Goal: Task Accomplishment & Management: Manage account settings

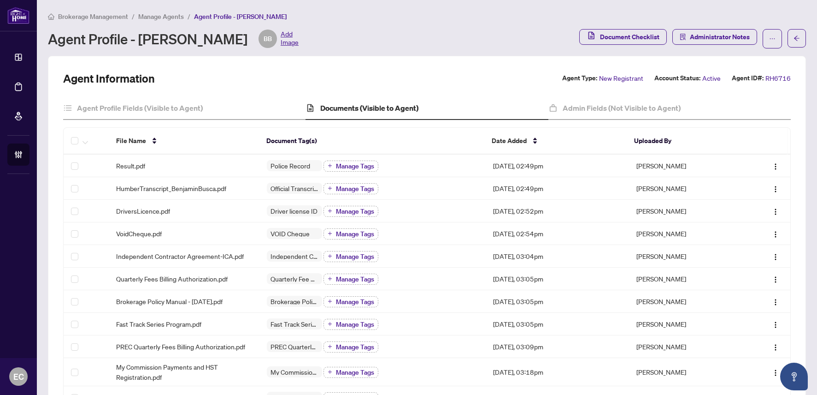
drag, startPoint x: 22, startPoint y: 83, endPoint x: 29, endPoint y: 85, distance: 8.0
click at [0, 0] on link "Deal Processing" at bounding box center [0, 0] width 0 height 0
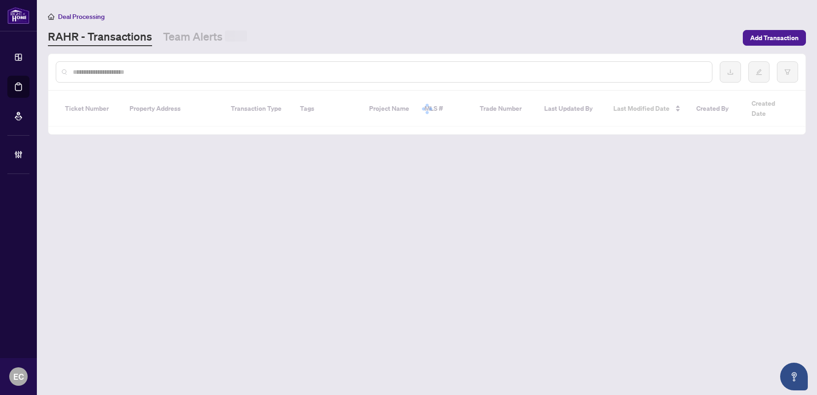
click at [184, 73] on input "text" at bounding box center [389, 72] width 632 height 10
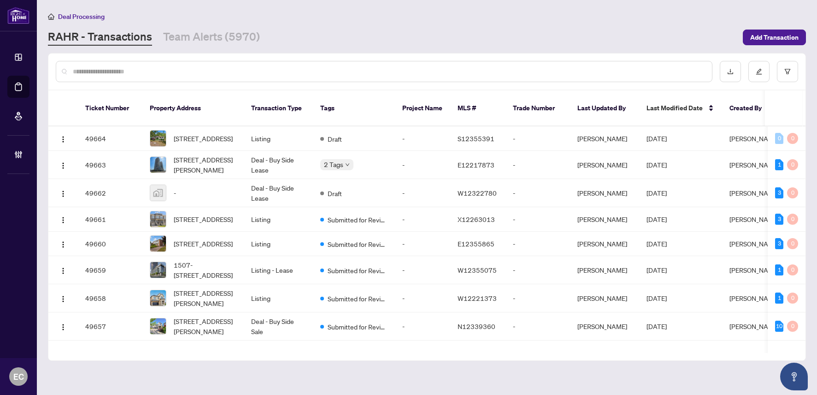
click at [127, 76] on div at bounding box center [384, 71] width 657 height 21
click at [124, 72] on input "text" at bounding box center [389, 71] width 632 height 10
paste input "**********"
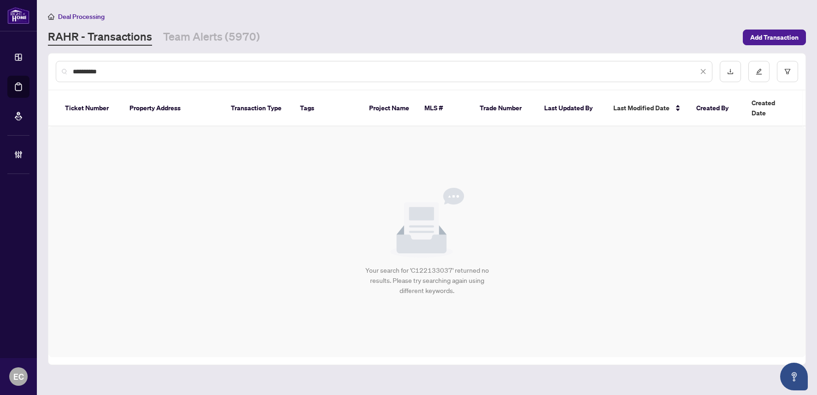
click at [84, 71] on input "**********" at bounding box center [385, 71] width 625 height 10
drag, startPoint x: 129, startPoint y: 72, endPoint x: -32, endPoint y: 58, distance: 161.9
click at [0, 58] on html "Dashboard Deal Processing Mortgage Referrals Brokerage Management EC Erika Cuna…" at bounding box center [408, 197] width 817 height 395
click at [136, 71] on input "*********" at bounding box center [385, 71] width 625 height 10
drag, startPoint x: 136, startPoint y: 71, endPoint x: 19, endPoint y: 56, distance: 118.5
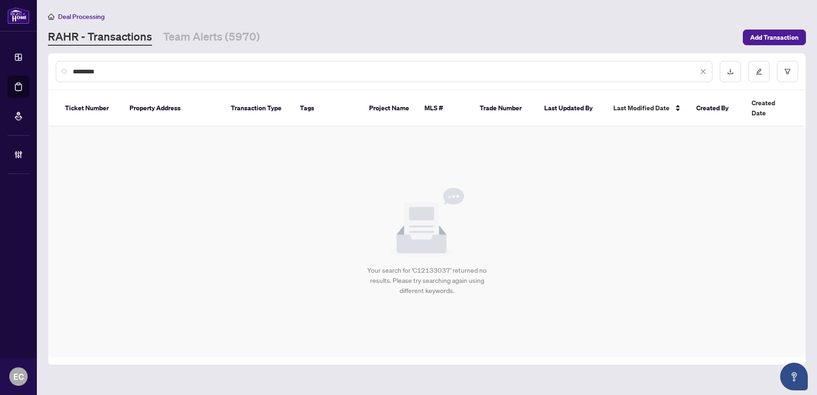
click at [19, 56] on div "Dashboard Deal Processing Mortgage Referrals Brokerage Management EC Erika Cuna…" at bounding box center [408, 197] width 817 height 395
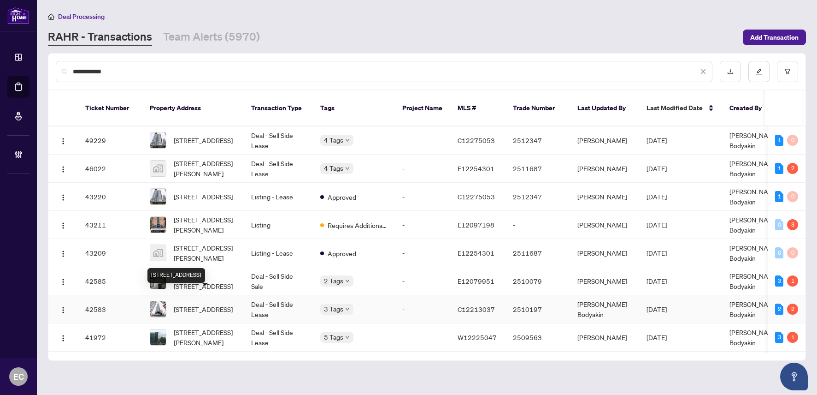
type input "**********"
click at [224, 304] on span "4308-181 Dundas St, Toronto, Ontario M5A 0N5, Canada" at bounding box center [203, 309] width 59 height 10
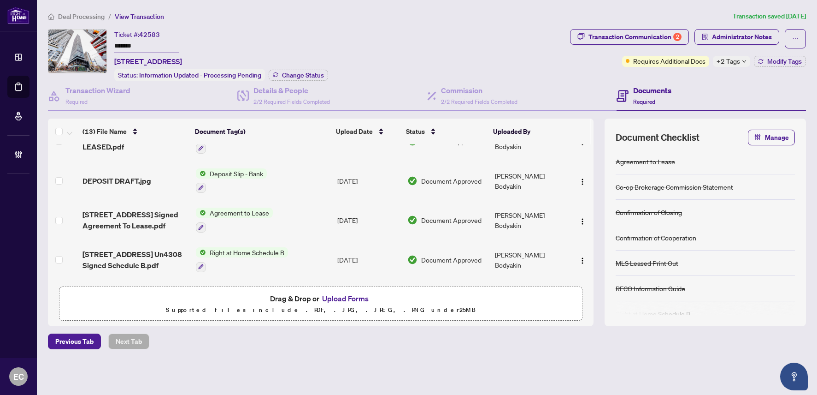
scroll to position [230, 0]
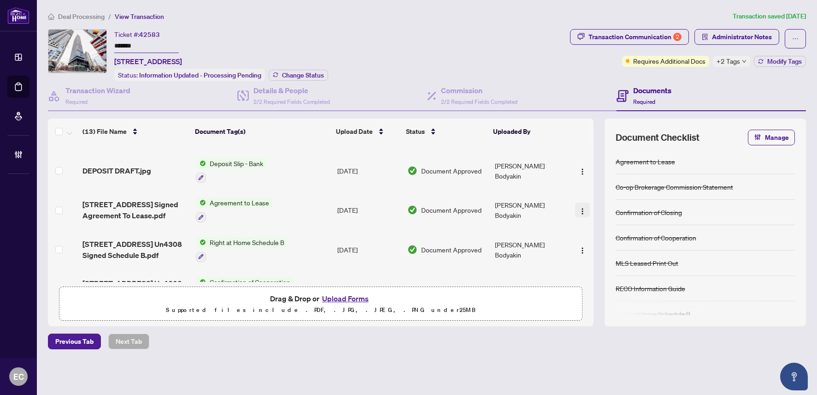
click at [579, 207] on img "button" at bounding box center [582, 210] width 7 height 7
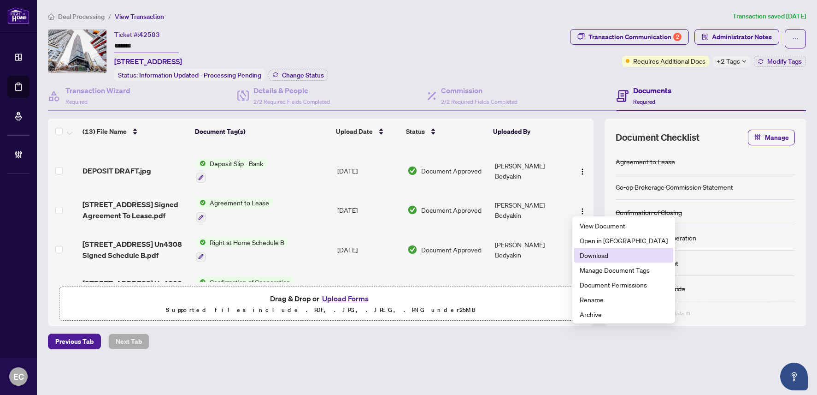
click at [603, 252] on span "Download" at bounding box center [624, 255] width 88 height 10
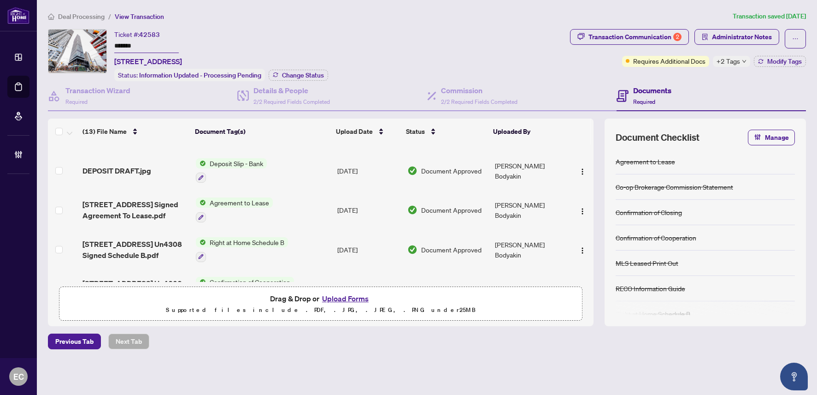
click at [138, 210] on span "181 Dundas StE Un4308 Signed Agreement To Lease.pdf" at bounding box center [136, 210] width 106 height 22
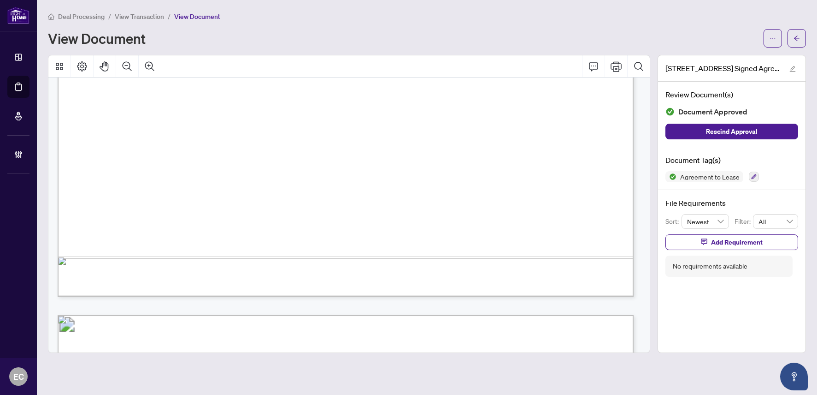
scroll to position [1982, 0]
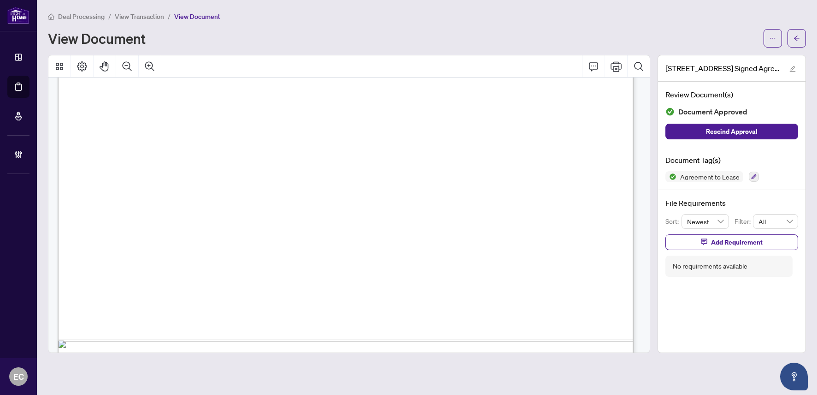
click at [770, 47] on div "Deal Processing / View Transaction / View Document View Document 181 Dundas StE…" at bounding box center [427, 182] width 758 height 342
drag, startPoint x: 770, startPoint y: 47, endPoint x: 773, endPoint y: 42, distance: 5.6
click at [773, 44] on button "button" at bounding box center [773, 38] width 18 height 18
click at [763, 55] on span "Download" at bounding box center [740, 58] width 70 height 10
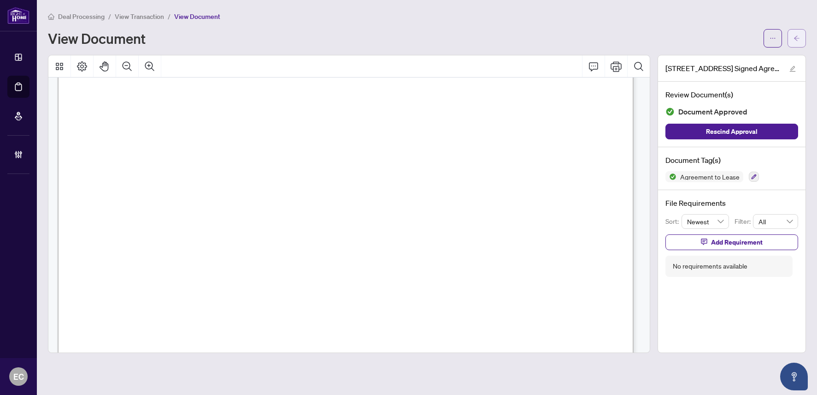
click at [800, 43] on button "button" at bounding box center [797, 38] width 18 height 18
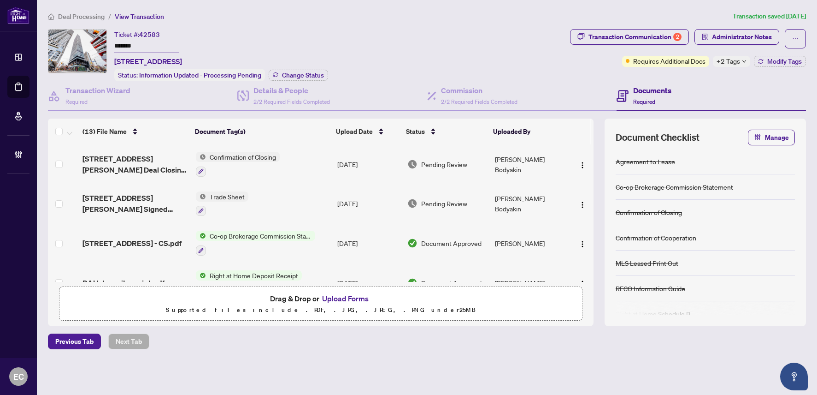
click at [182, 237] on span "181 Dundas St East 4308 - CS.pdf" at bounding box center [132, 242] width 99 height 11
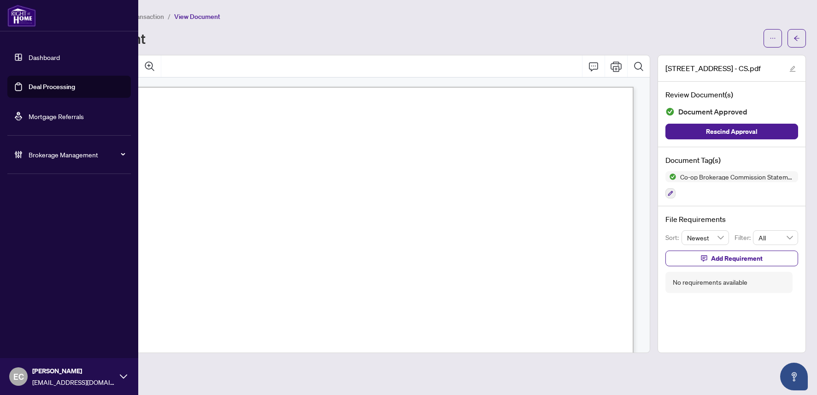
click at [37, 149] on div "Brokerage Management" at bounding box center [69, 154] width 124 height 22
click at [42, 219] on link "Manage Agents" at bounding box center [42, 221] width 46 height 8
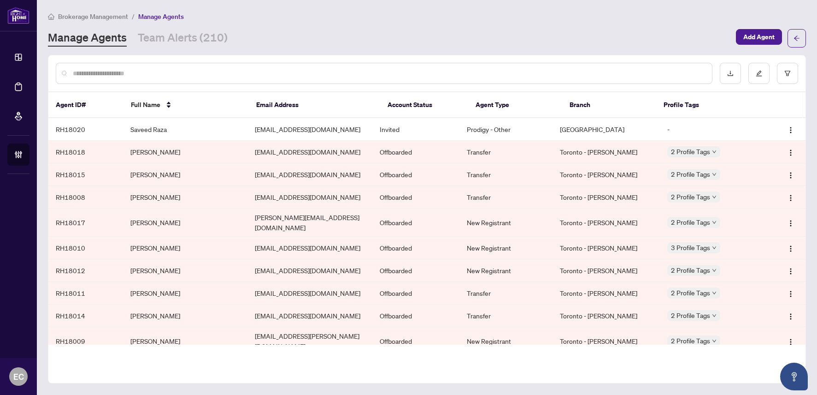
click at [143, 65] on div at bounding box center [384, 73] width 657 height 21
click at [143, 76] on input "text" at bounding box center [389, 73] width 632 height 10
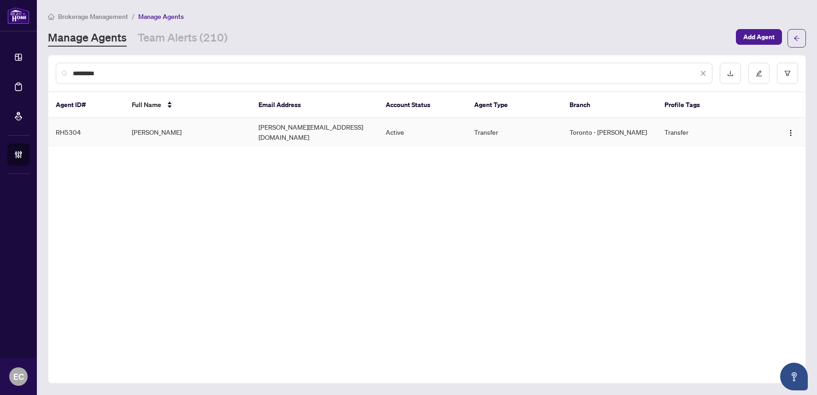
type input "*********"
click at [160, 125] on td "Alex Moloney" at bounding box center [187, 132] width 127 height 28
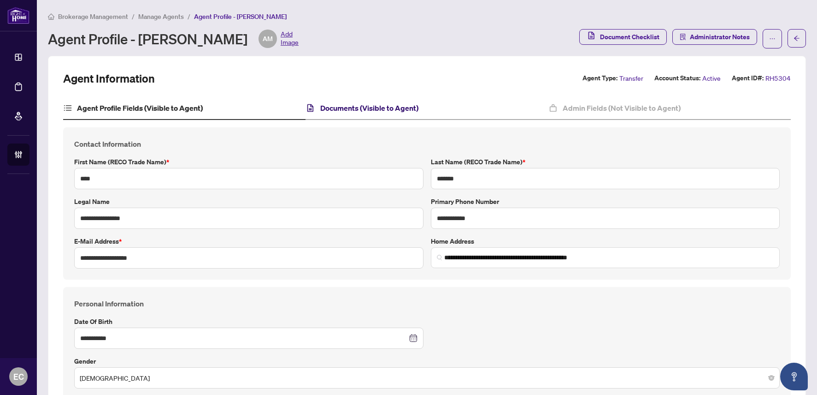
drag, startPoint x: 358, startPoint y: 107, endPoint x: 390, endPoint y: 119, distance: 34.7
click at [358, 107] on h4 "Documents (Visible to Agent)" at bounding box center [369, 107] width 98 height 11
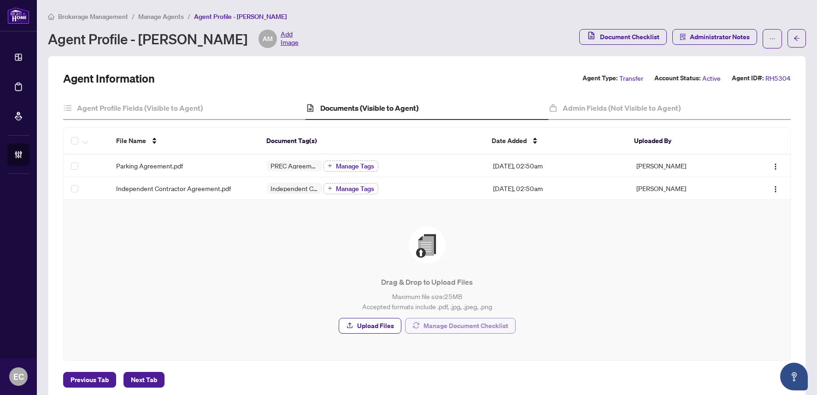
click at [461, 330] on span "Manage Document Checklist" at bounding box center [466, 325] width 85 height 15
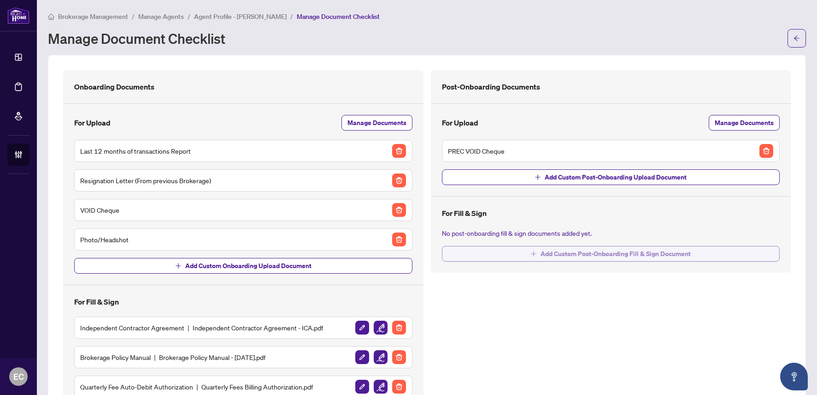
click at [580, 258] on span "Add Custom Post-Onboarding Fill & Sign Document" at bounding box center [616, 253] width 150 height 15
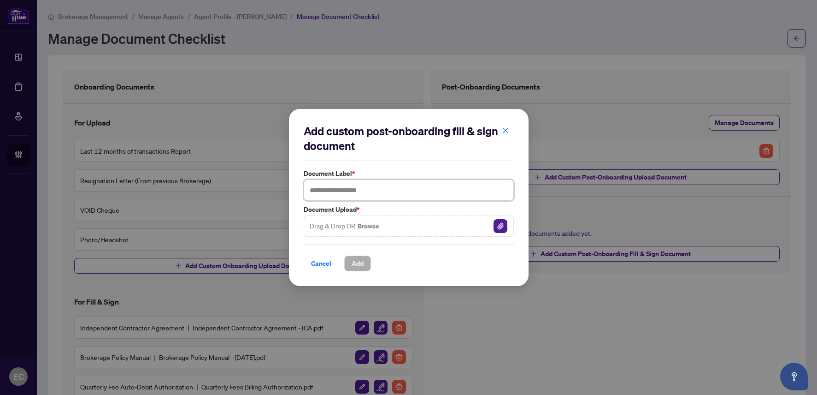
click at [426, 189] on input "text" at bounding box center [409, 189] width 210 height 21
type input "**********"
click at [363, 265] on span "Add" at bounding box center [358, 263] width 12 height 15
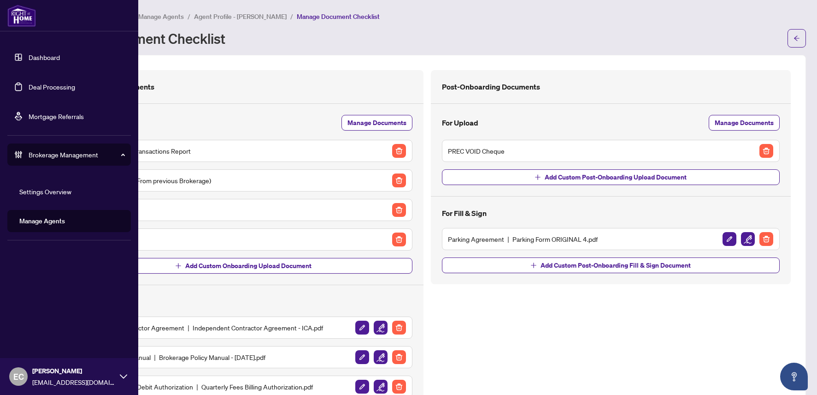
click at [29, 89] on link "Deal Processing" at bounding box center [52, 87] width 47 height 8
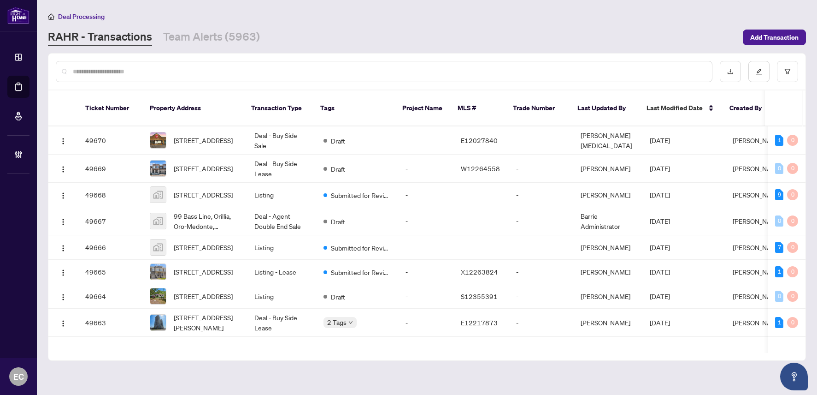
click at [209, 72] on input "text" at bounding box center [389, 71] width 632 height 10
click at [161, 67] on input "text" at bounding box center [389, 71] width 632 height 10
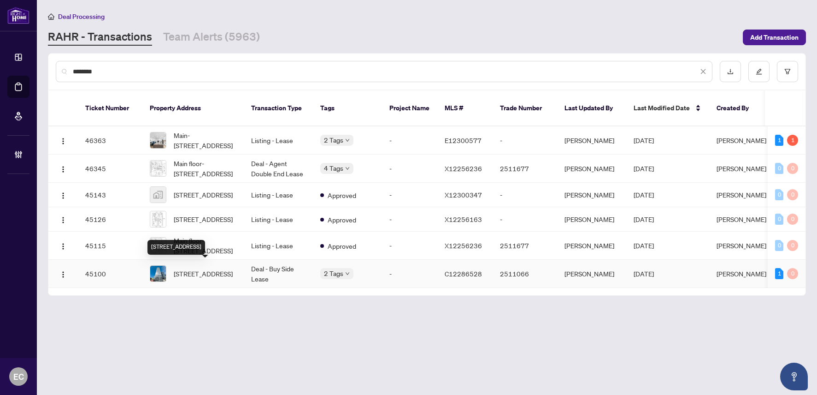
type input "********"
click at [223, 270] on span "4608-252 Church St, Toronto, Ontario M5B 0E6, Canada" at bounding box center [203, 273] width 59 height 10
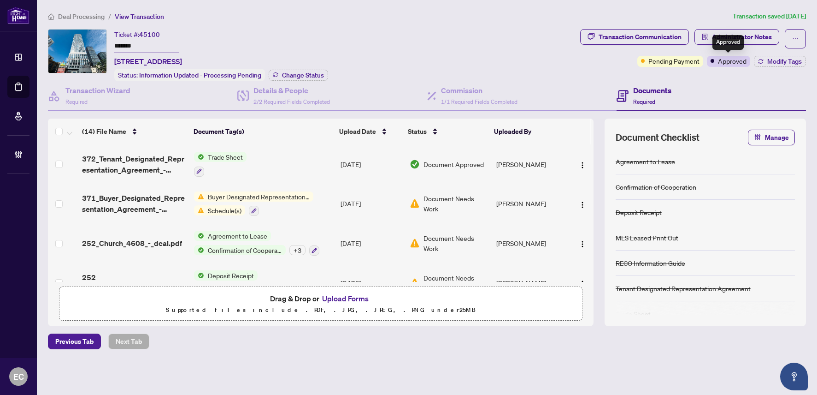
click at [724, 26] on div "Deal Processing / View Transaction Transaction saved 6 days ago Ticket #: 45100…" at bounding box center [427, 196] width 766 height 370
click at [727, 31] on span "Administrator Notes" at bounding box center [742, 36] width 60 height 15
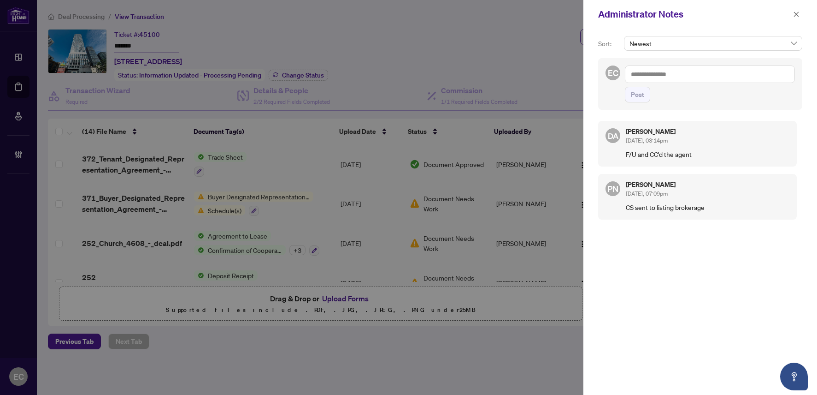
click at [802, 10] on span at bounding box center [796, 14] width 12 height 11
click at [803, 11] on div "Administrator Notes" at bounding box center [701, 14] width 234 height 29
click at [799, 12] on icon "close" at bounding box center [796, 14] width 6 height 6
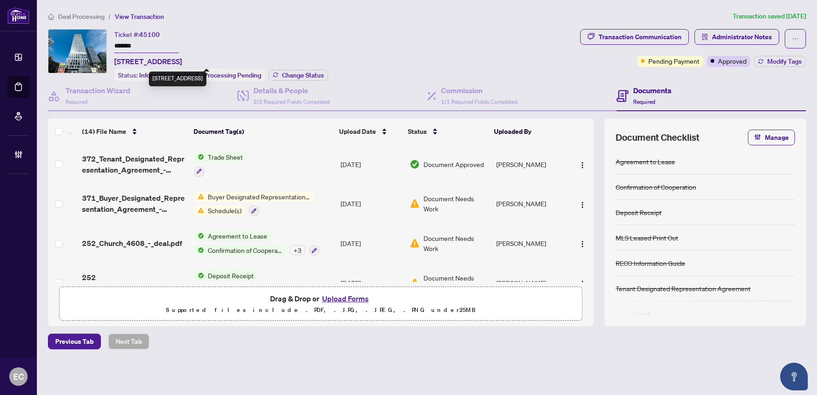
drag, startPoint x: 115, startPoint y: 62, endPoint x: 189, endPoint y: 62, distance: 73.3
click at [182, 62] on span "4608-252 Church St, Toronto, Ontario M5B 0E6, Canada" at bounding box center [148, 61] width 68 height 11
copy span "4608-252 Church St, T"
drag, startPoint x: 139, startPoint y: 43, endPoint x: 109, endPoint y: 42, distance: 30.0
click at [109, 42] on div "Ticket #: 45100 ******* 4608-252 Church St, Toronto, Ontario M5B 0E6, Canada St…" at bounding box center [312, 55] width 529 height 52
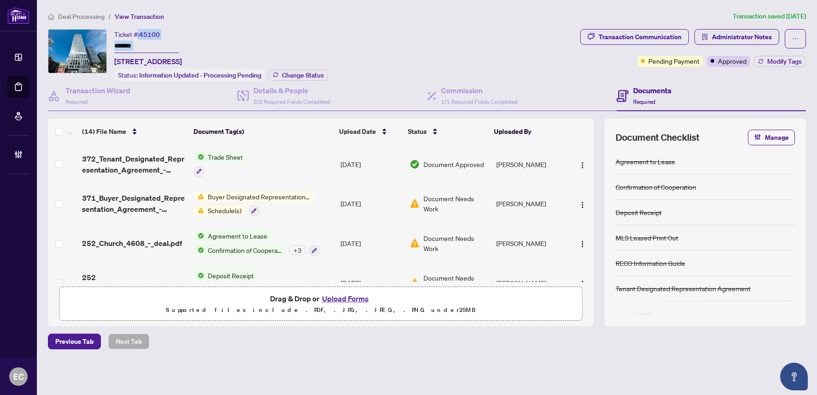
drag, startPoint x: 138, startPoint y: 33, endPoint x: 166, endPoint y: 32, distance: 28.1
click at [166, 32] on div "Ticket #: 45100 ******* 4608-252 Church St, Toronto, Ontario M5B 0E6, Canada" at bounding box center [148, 48] width 68 height 38
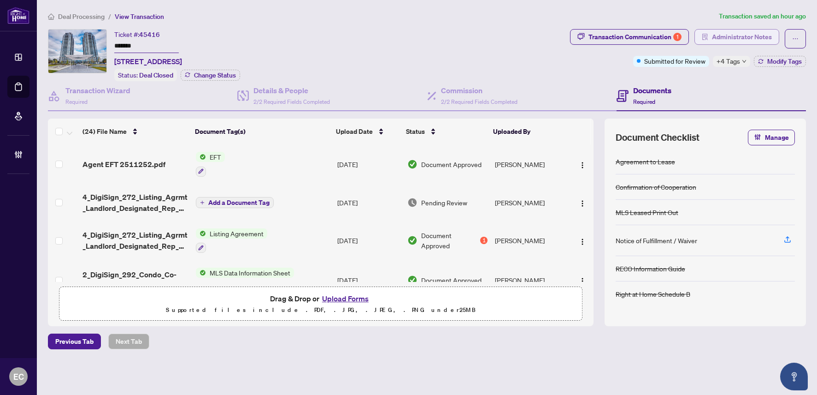
click at [743, 36] on span "Administrator Notes" at bounding box center [742, 36] width 60 height 15
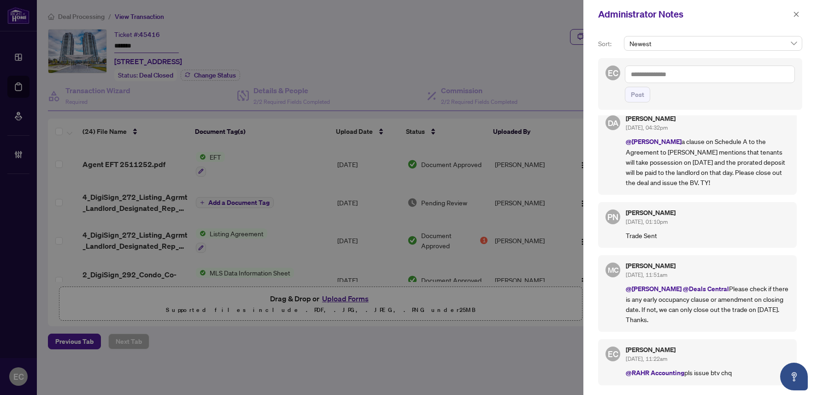
scroll to position [92, 0]
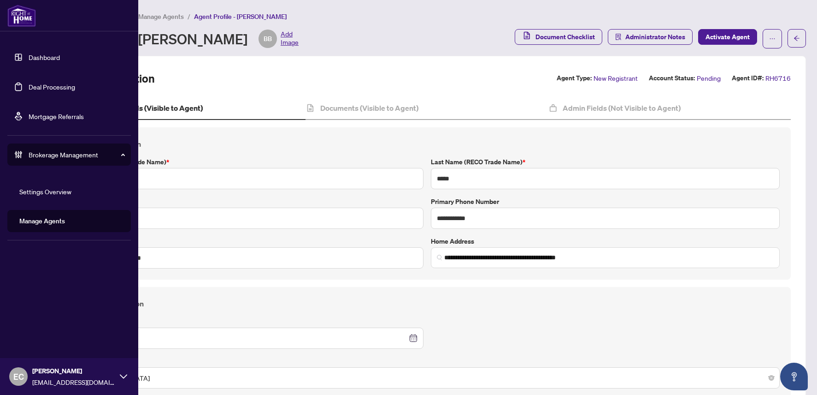
click at [29, 83] on link "Deal Processing" at bounding box center [52, 87] width 47 height 8
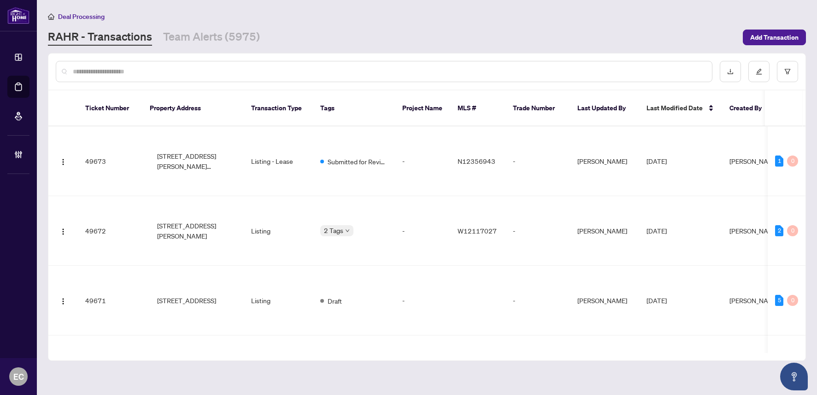
click at [150, 73] on input "text" at bounding box center [389, 71] width 632 height 10
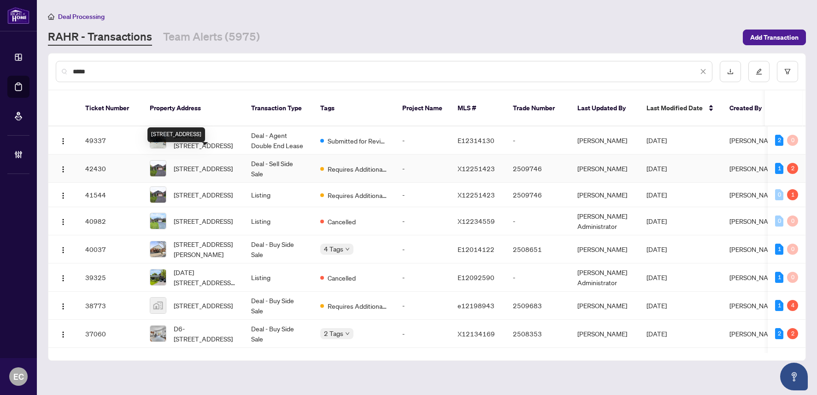
type input "****"
click at [211, 163] on span "20 Holtom St, Kawartha Lakes, Ontario K9V 0C3, Canada" at bounding box center [203, 168] width 59 height 10
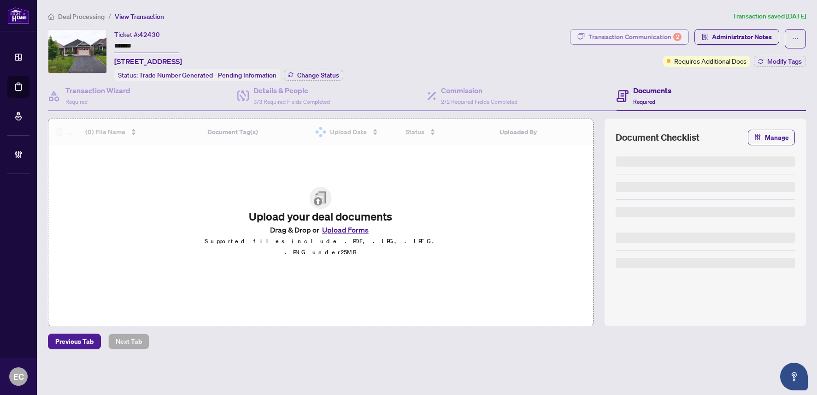
click at [633, 37] on div "Transaction Communication 2" at bounding box center [635, 36] width 93 height 15
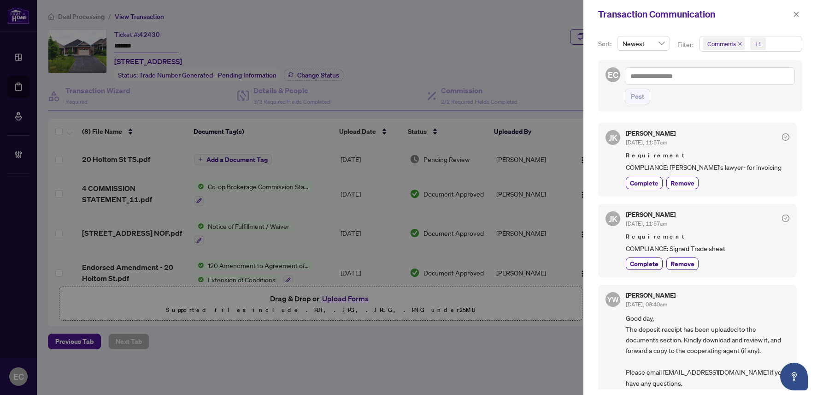
drag, startPoint x: 796, startPoint y: 12, endPoint x: 779, endPoint y: 59, distance: 49.9
click at [798, 12] on icon "close" at bounding box center [796, 14] width 6 height 6
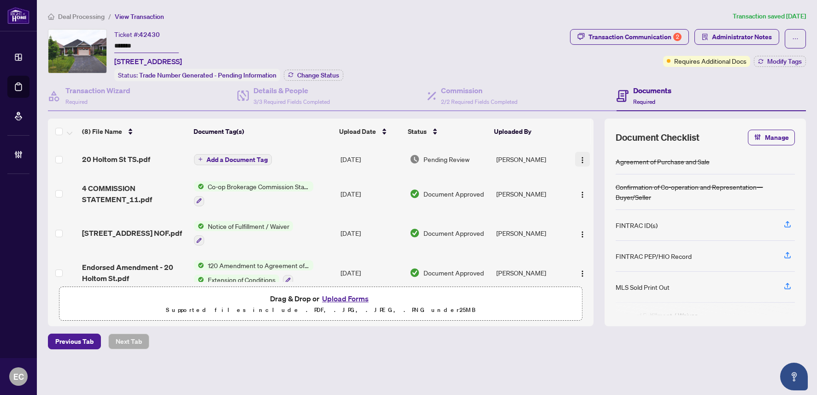
click at [584, 160] on button "button" at bounding box center [582, 159] width 15 height 15
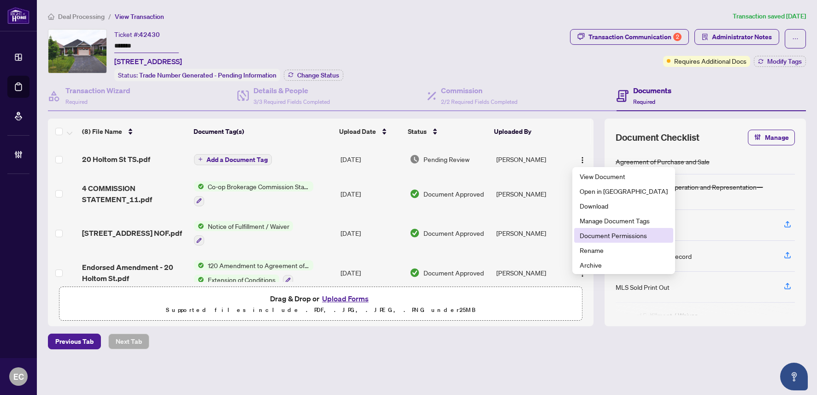
click at [611, 234] on span "Document Permissions" at bounding box center [624, 235] width 88 height 10
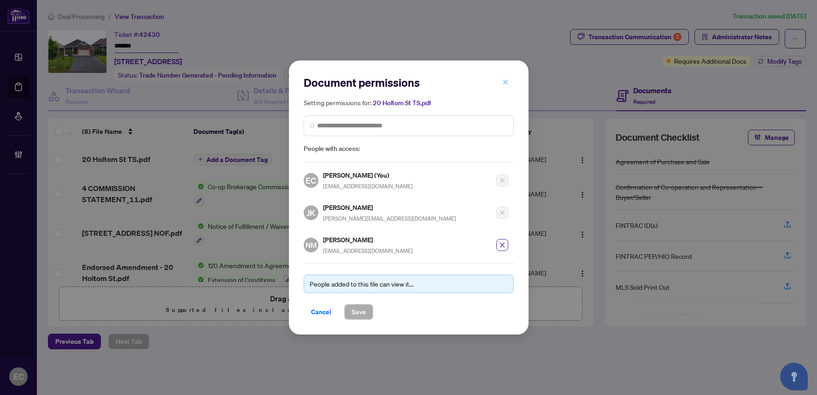
click at [508, 85] on icon "close" at bounding box center [505, 82] width 6 height 6
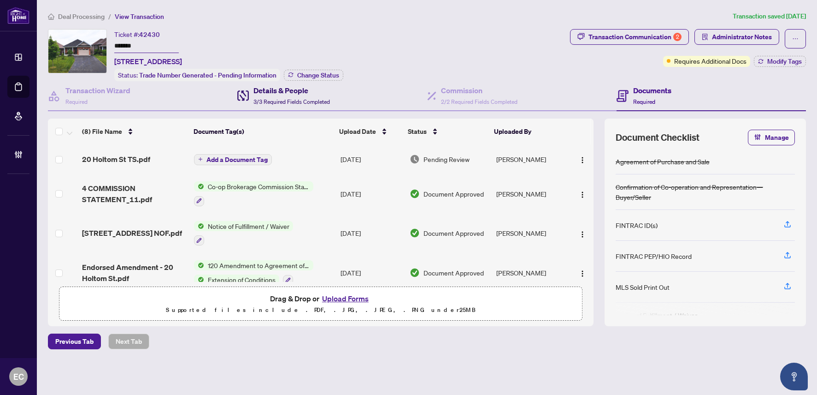
drag, startPoint x: 313, startPoint y: 94, endPoint x: 327, endPoint y: 107, distance: 18.6
click at [312, 94] on div "Details & People 3/3 Required Fields Completed" at bounding box center [291, 96] width 77 height 22
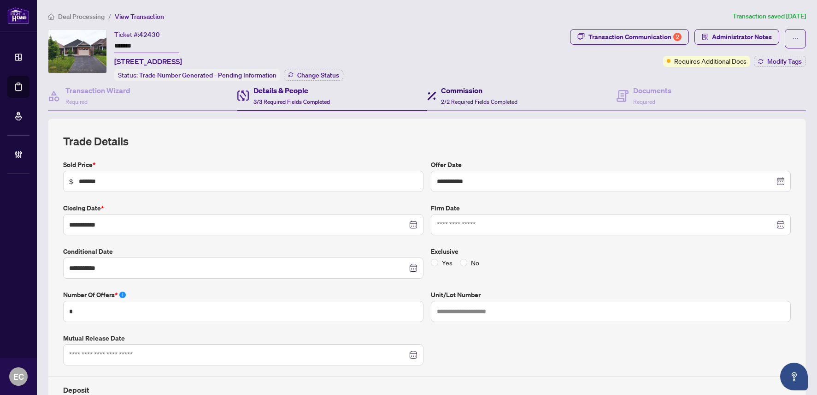
click at [511, 90] on h4 "Commission" at bounding box center [479, 90] width 77 height 11
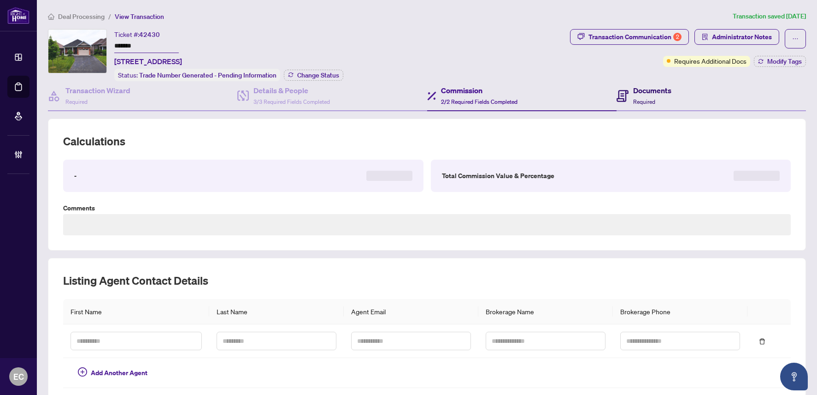
click at [624, 88] on div "Documents Required" at bounding box center [644, 96] width 55 height 22
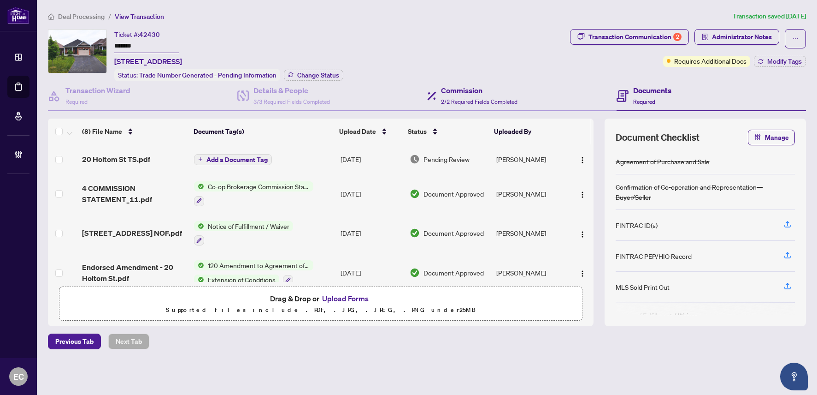
drag, startPoint x: 643, startPoint y: 97, endPoint x: 583, endPoint y: 89, distance: 60.9
click at [643, 98] on span "Required" at bounding box center [644, 101] width 22 height 7
click at [641, 103] on span "Required" at bounding box center [644, 101] width 22 height 7
click at [641, 93] on h4 "Documents" at bounding box center [652, 90] width 38 height 11
click at [467, 98] on span "2/2 Required Fields Completed" at bounding box center [479, 101] width 77 height 7
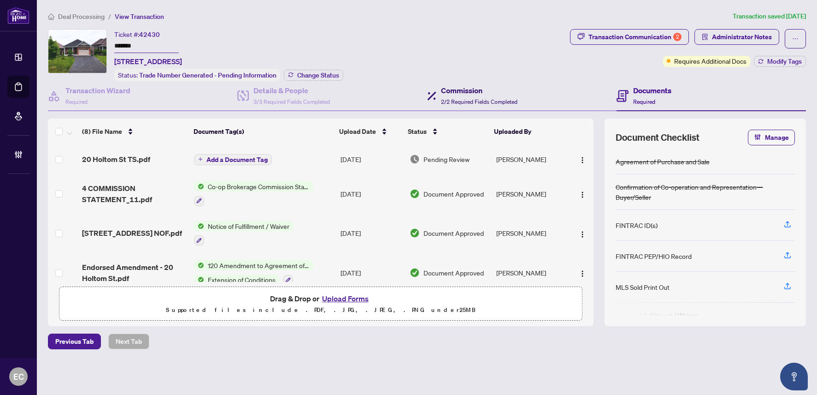
type textarea "**********"
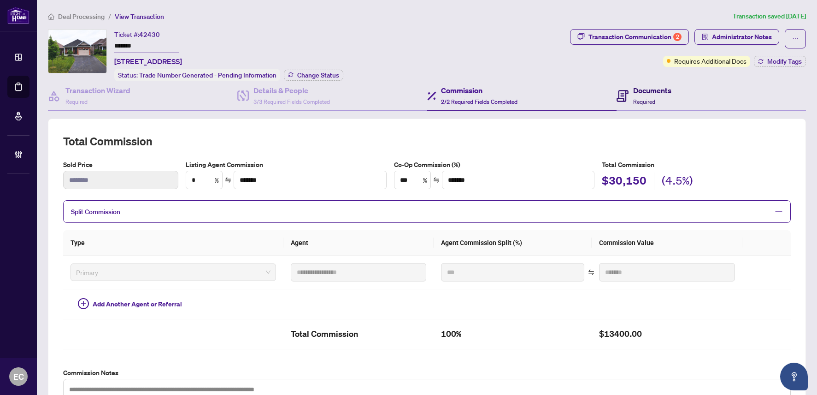
click at [649, 95] on div "Documents Required" at bounding box center [652, 96] width 38 height 22
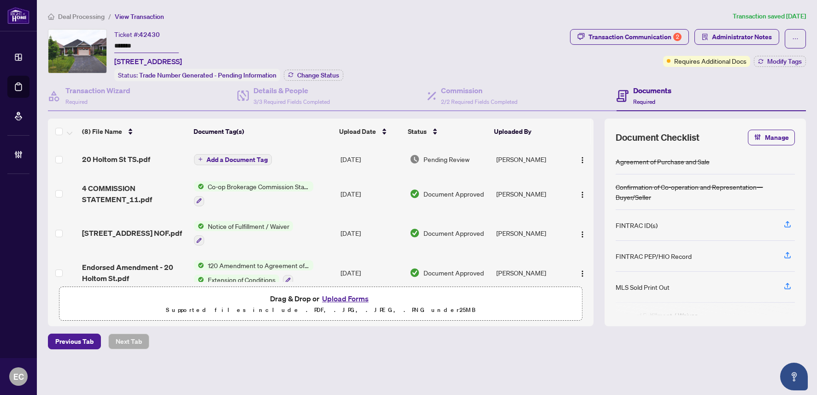
click at [649, 95] on div "Documents Required" at bounding box center [652, 96] width 38 height 22
click at [771, 134] on span "Manage" at bounding box center [777, 137] width 24 height 15
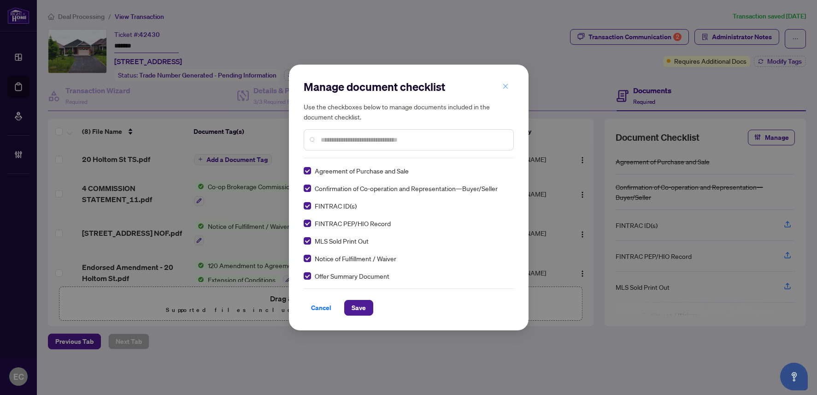
click at [510, 86] on button "button" at bounding box center [505, 86] width 18 height 16
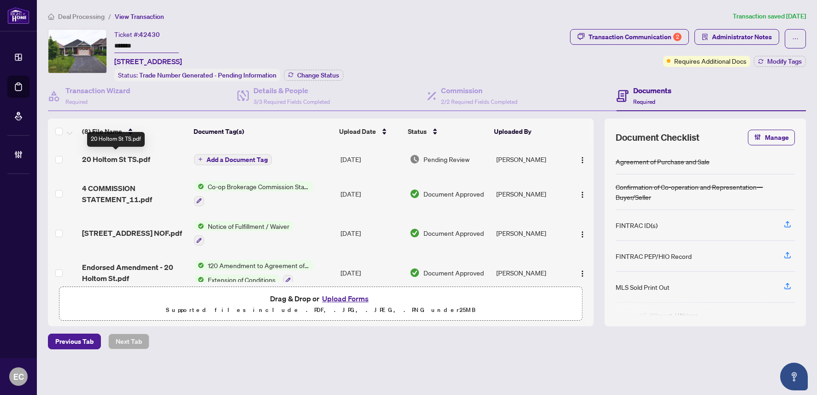
click at [134, 158] on span "20 Holtom St TS.pdf" at bounding box center [116, 158] width 68 height 11
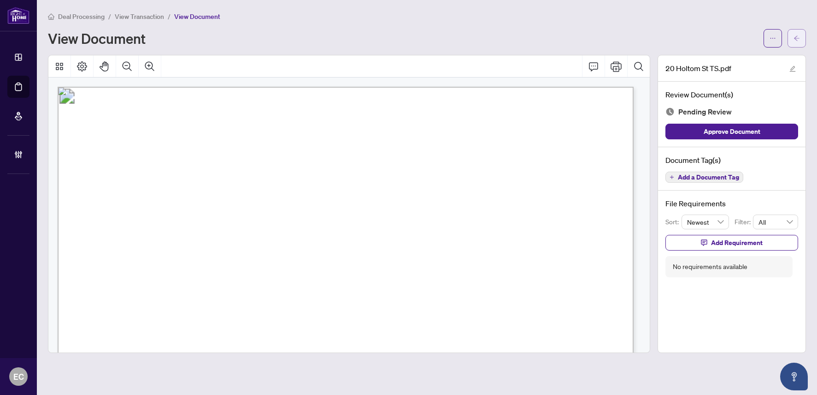
click at [798, 39] on icon "arrow-left" at bounding box center [797, 38] width 6 height 6
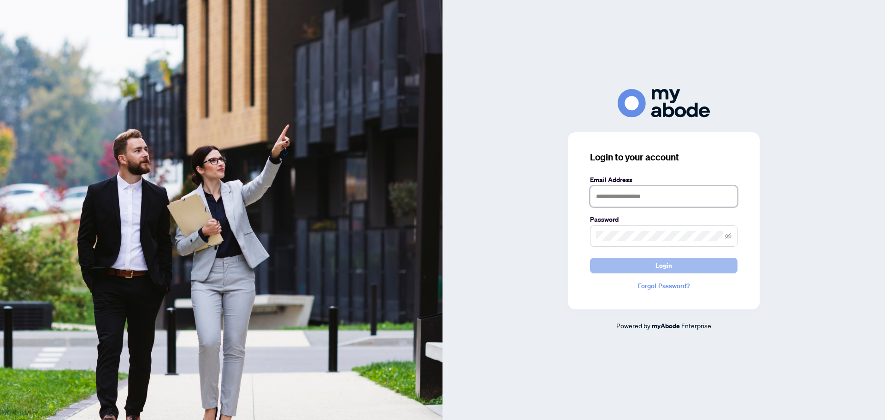
type input "**********"
click at [732, 262] on button "Login" at bounding box center [663, 266] width 147 height 16
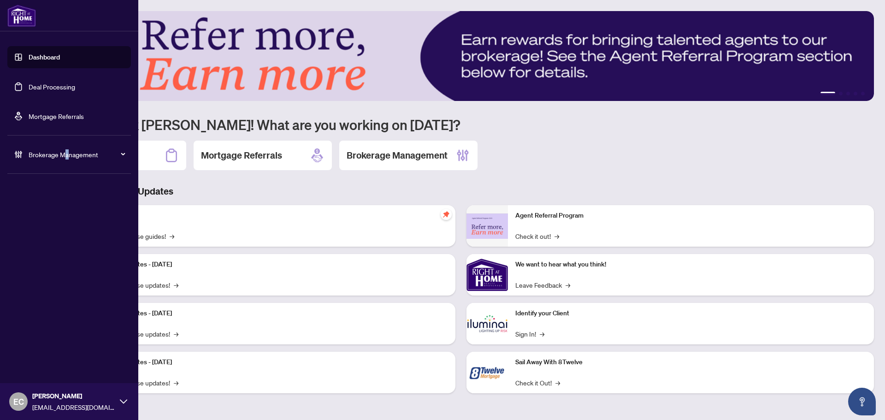
click at [64, 148] on div "Brokerage Management" at bounding box center [69, 154] width 124 height 22
click at [53, 217] on link "Manage Agents" at bounding box center [42, 221] width 46 height 8
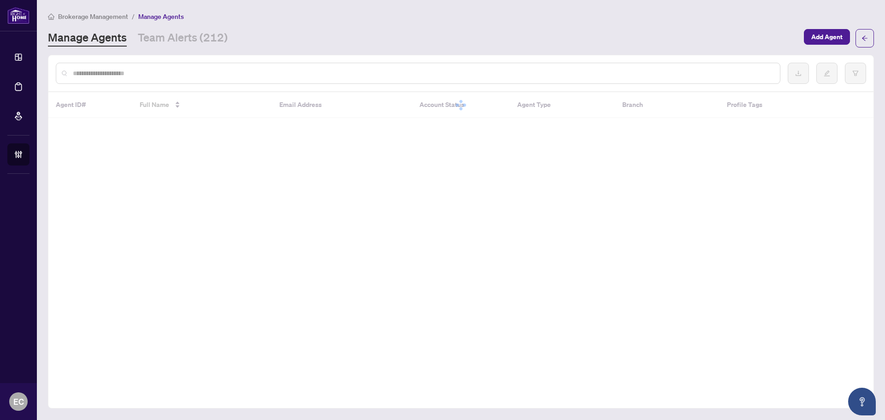
click at [198, 77] on input "text" at bounding box center [423, 73] width 700 height 10
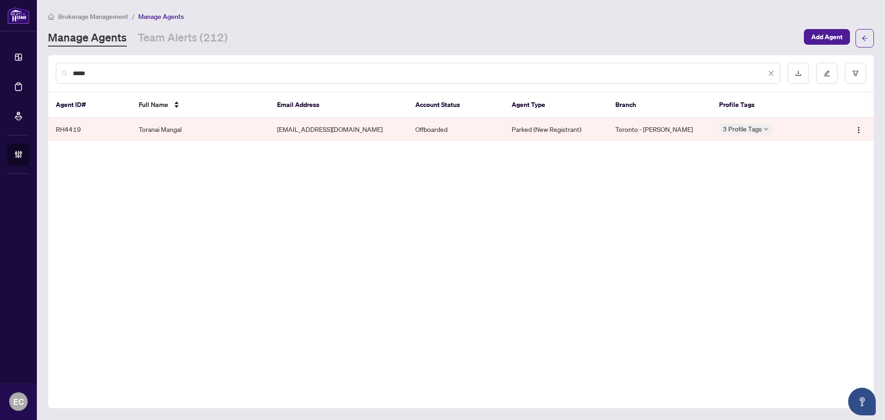
type input "*****"
click at [173, 129] on td "Toranai Mangal" at bounding box center [200, 129] width 138 height 23
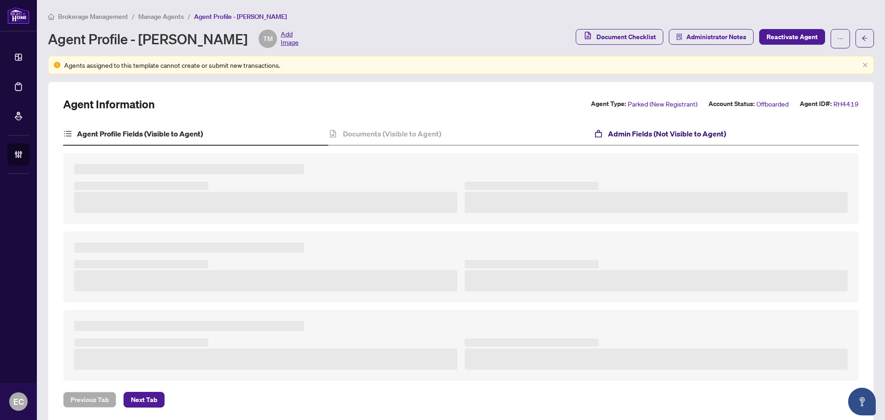
click at [608, 132] on h4 "Admin Fields (Not Visible to Agent)" at bounding box center [667, 133] width 118 height 11
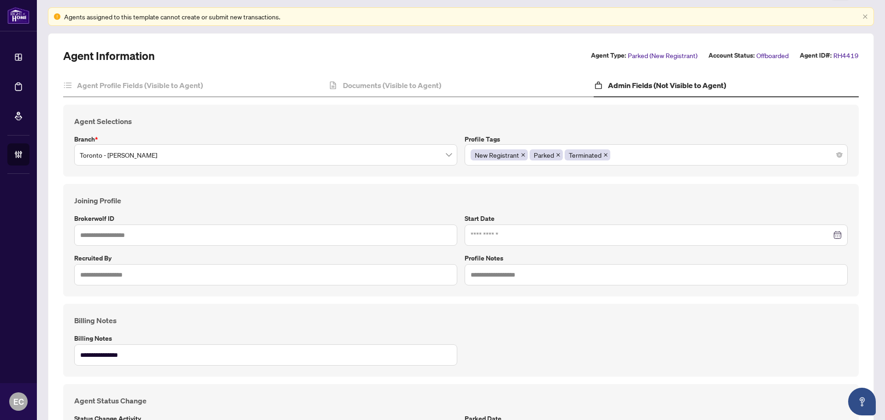
scroll to position [93, 0]
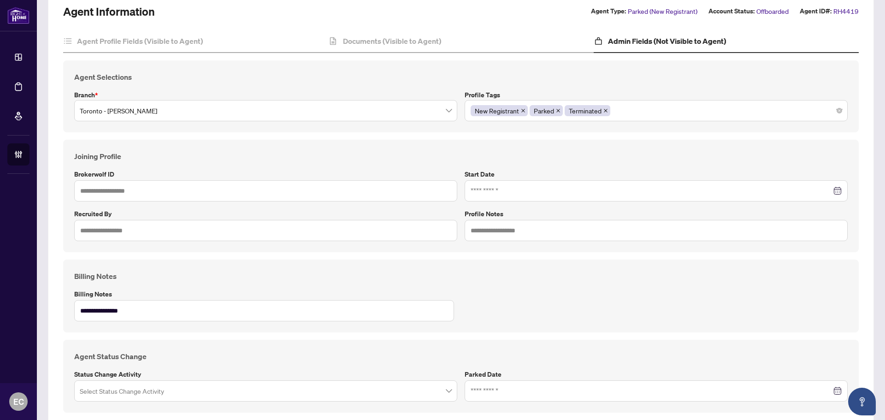
type input "***"
type input "**********"
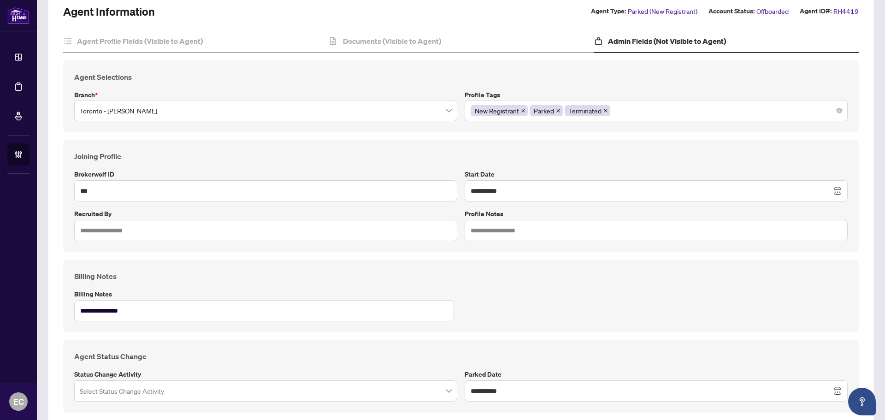
scroll to position [0, 0]
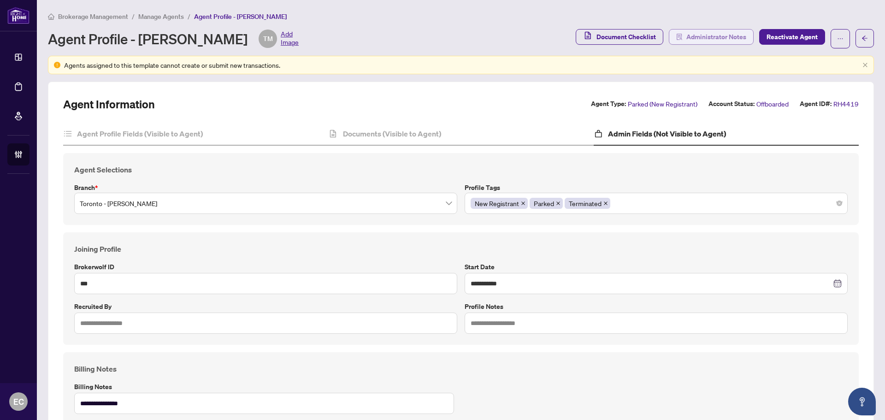
click at [744, 35] on button "Administrator Notes" at bounding box center [711, 37] width 85 height 16
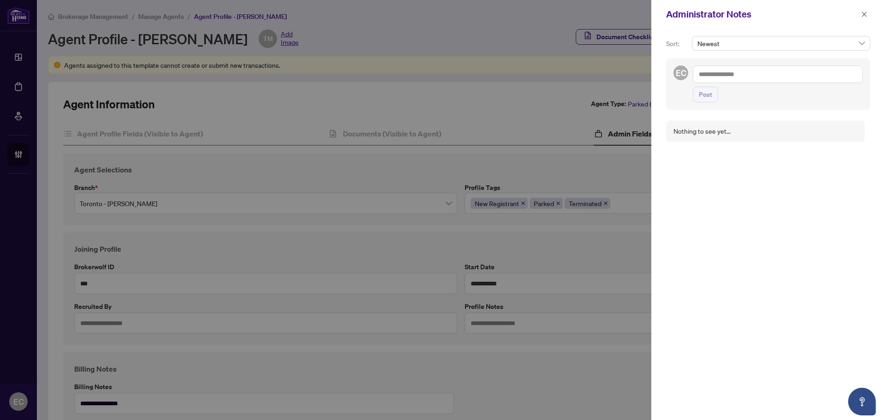
click at [751, 75] on textarea at bounding box center [778, 74] width 170 height 18
type textarea "**********"
click at [700, 96] on span "Post" at bounding box center [705, 94] width 13 height 15
click at [869, 16] on button "button" at bounding box center [864, 14] width 12 height 11
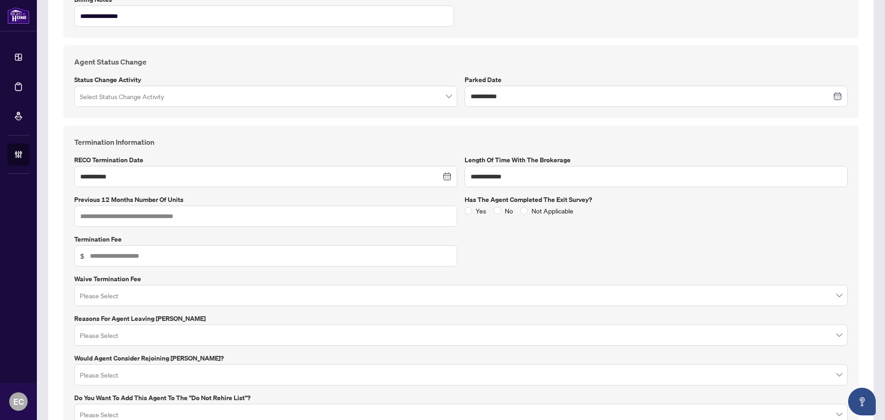
scroll to position [415, 0]
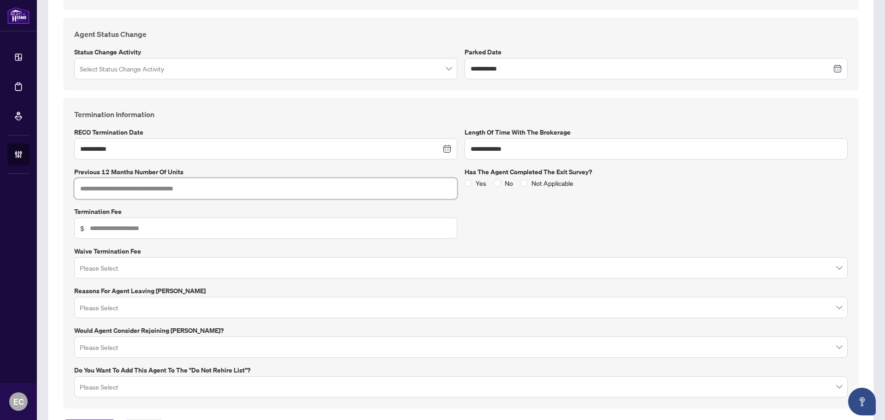
click at [164, 189] on input "text" at bounding box center [265, 188] width 383 height 21
type input "*"
click at [125, 230] on input "text" at bounding box center [270, 228] width 361 height 10
type input "***"
click at [132, 265] on input "search" at bounding box center [457, 269] width 754 height 20
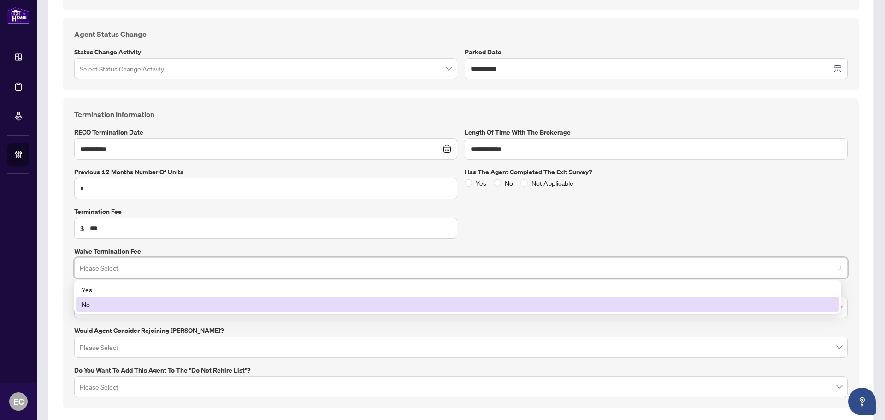
click at [122, 305] on div "No" at bounding box center [458, 304] width 752 height 10
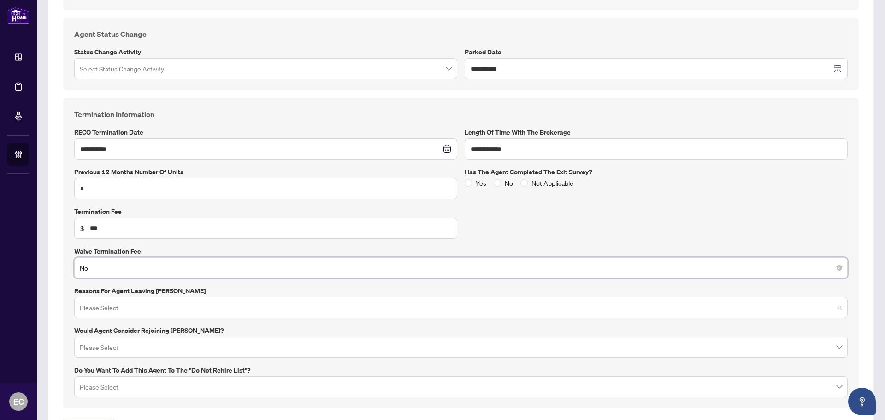
click at [124, 307] on input "search" at bounding box center [457, 309] width 754 height 20
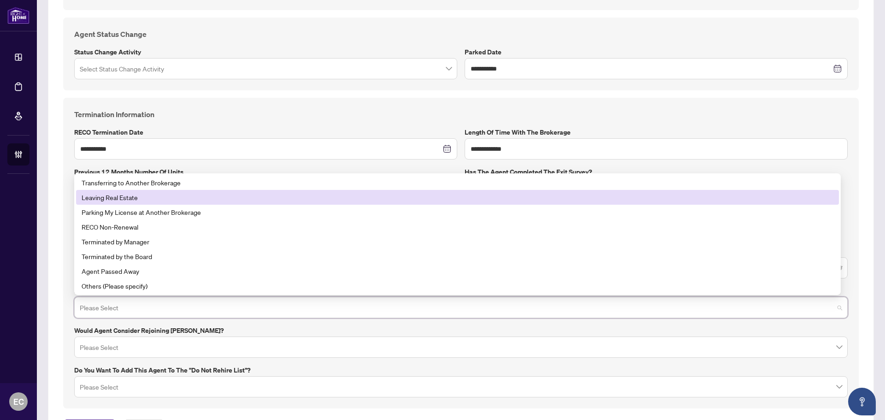
click at [118, 197] on div "Leaving Real Estate" at bounding box center [458, 197] width 752 height 10
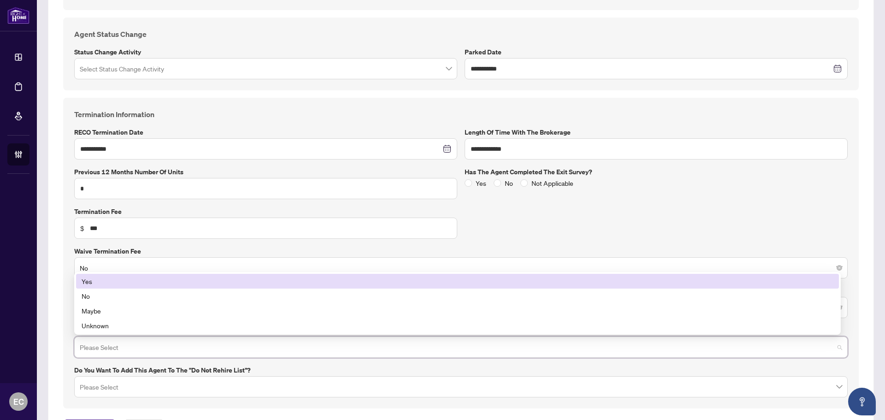
click at [135, 348] on input "search" at bounding box center [457, 348] width 754 height 20
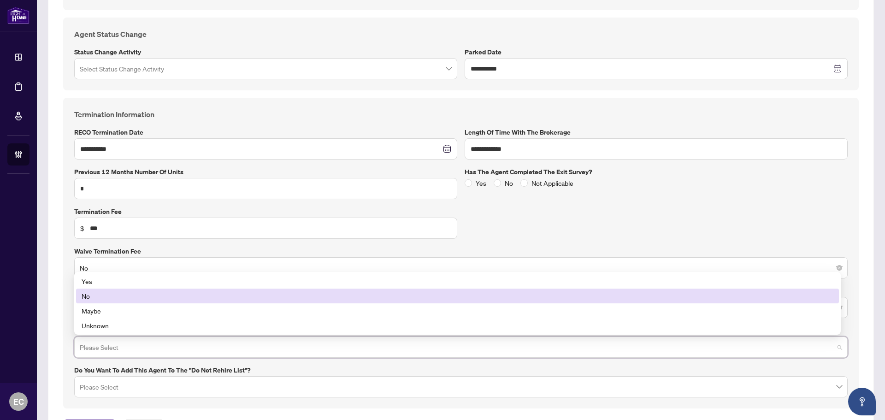
click at [96, 300] on div "No" at bounding box center [458, 296] width 752 height 10
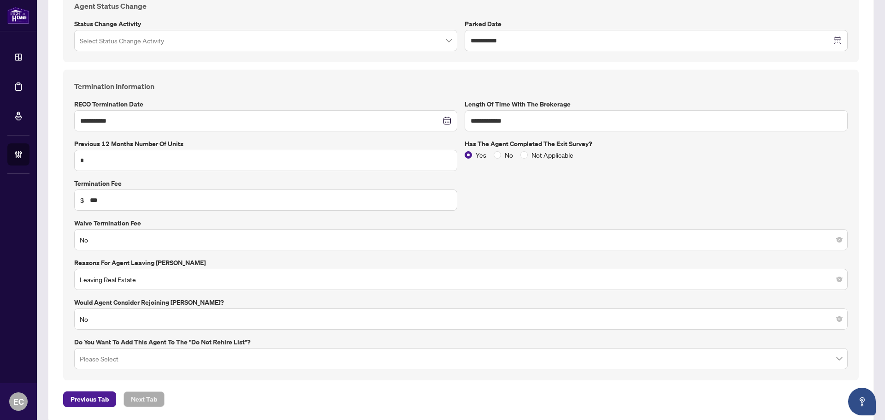
scroll to position [456, 0]
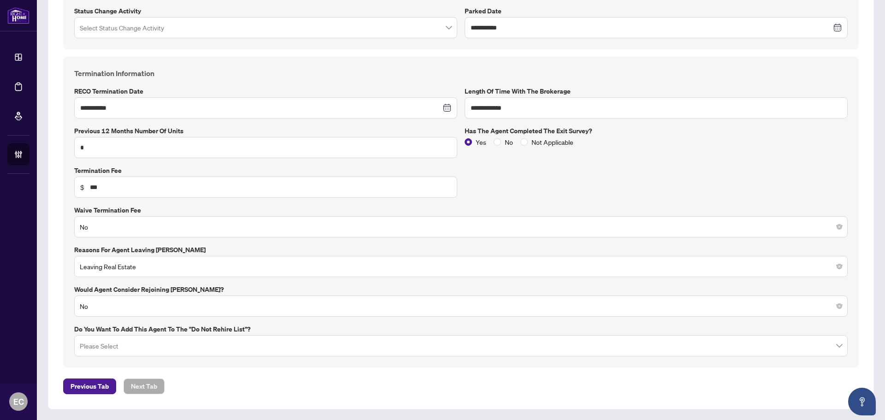
click at [127, 348] on input "search" at bounding box center [457, 347] width 754 height 20
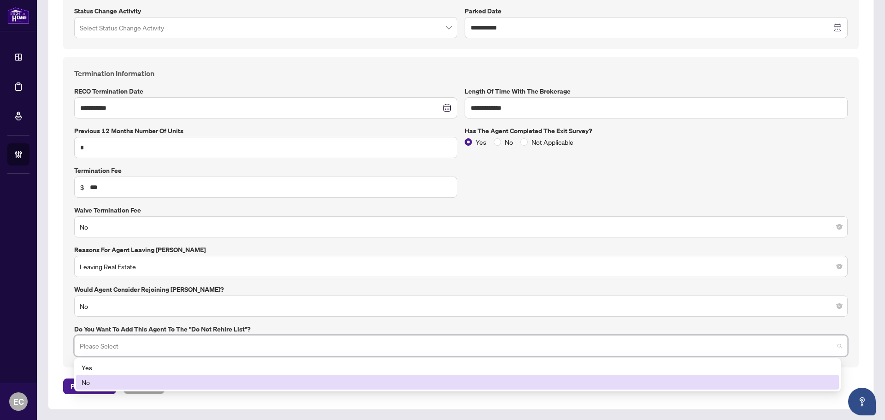
click at [112, 388] on div "No" at bounding box center [457, 382] width 763 height 15
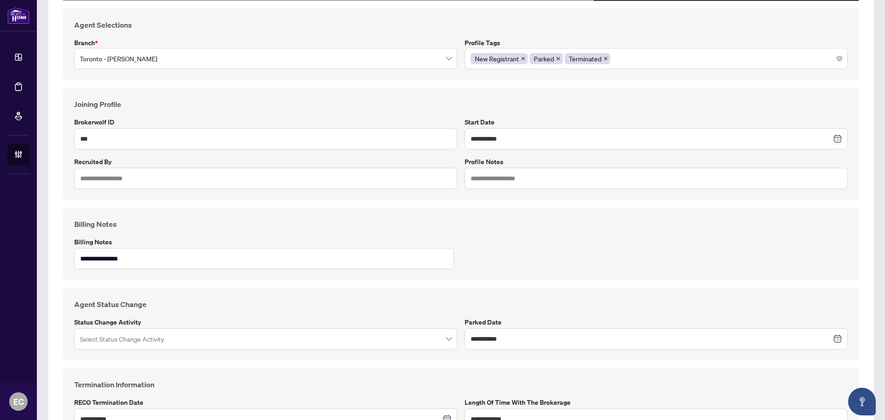
scroll to position [41, 0]
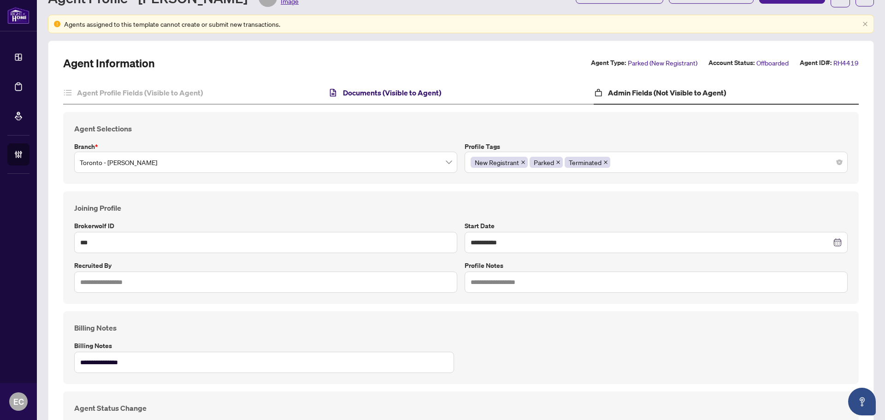
click at [344, 90] on h4 "Documents (Visible to Agent)" at bounding box center [392, 92] width 98 height 11
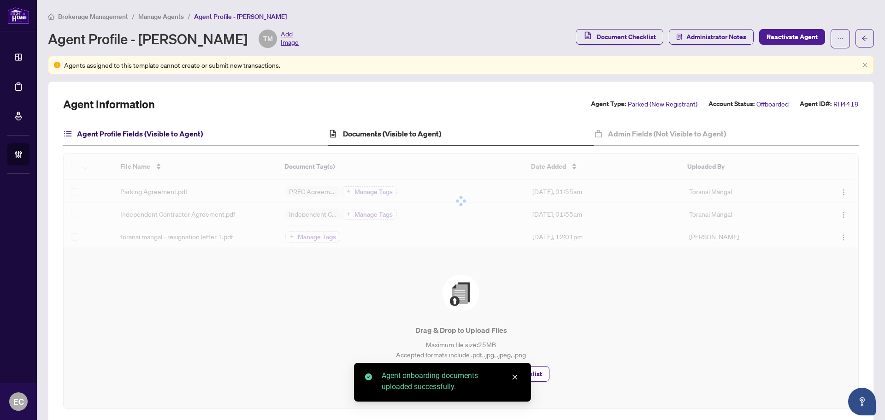
click at [170, 133] on h4 "Agent Profile Fields (Visible to Agent)" at bounding box center [140, 133] width 126 height 11
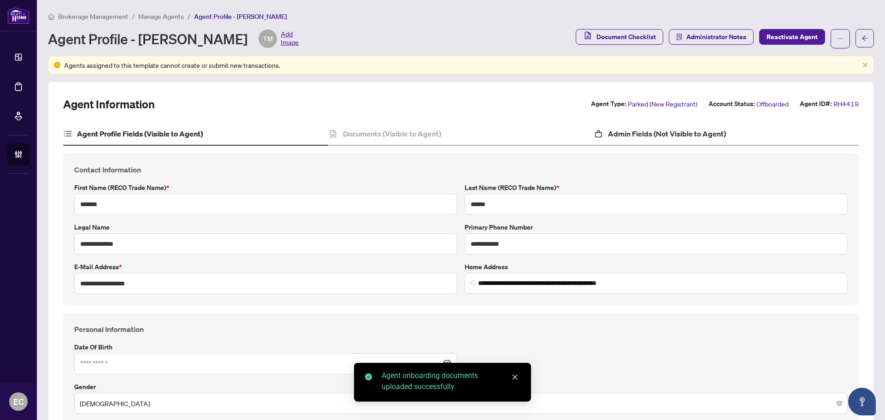
type input "**********"
click at [690, 127] on div "Admin Fields (Not Visible to Agent)" at bounding box center [726, 134] width 265 height 23
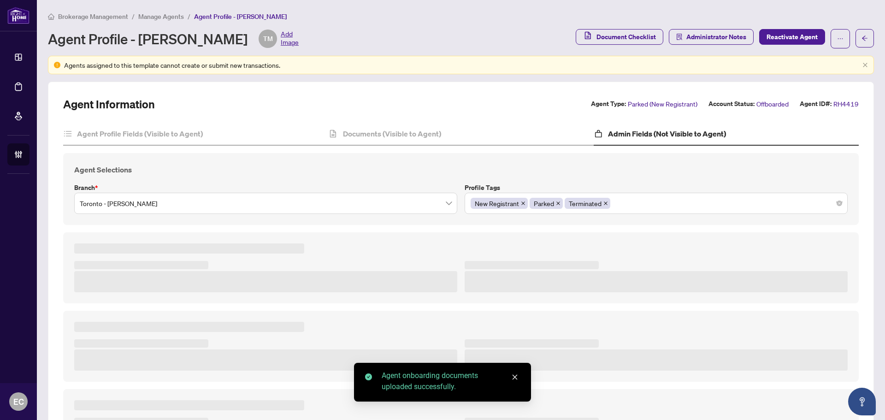
type textarea "**********"
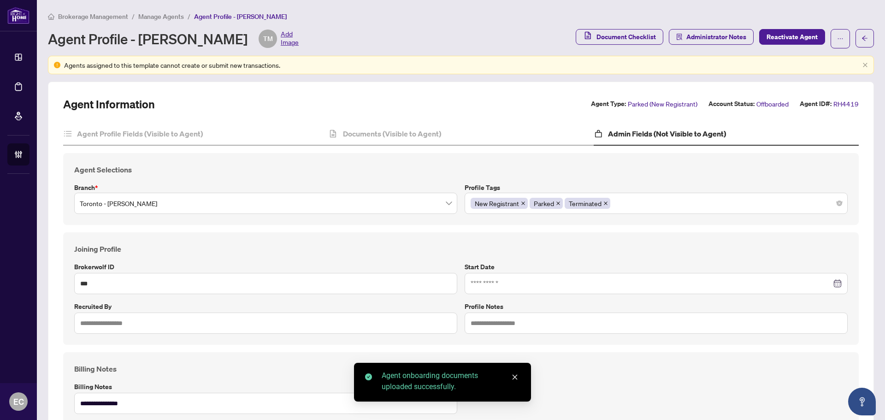
type input "**********"
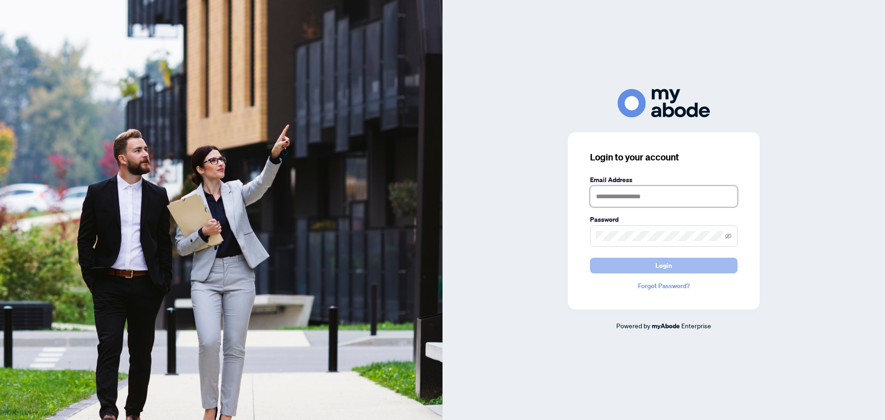
type input "**********"
click at [599, 263] on button "Login" at bounding box center [663, 266] width 147 height 16
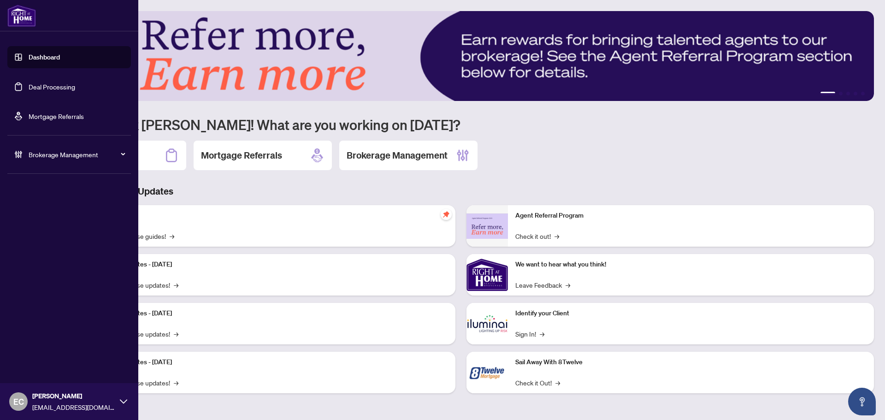
click at [21, 154] on icon at bounding box center [20, 154] width 2 height 7
click at [50, 224] on link "Manage Agents" at bounding box center [42, 221] width 46 height 8
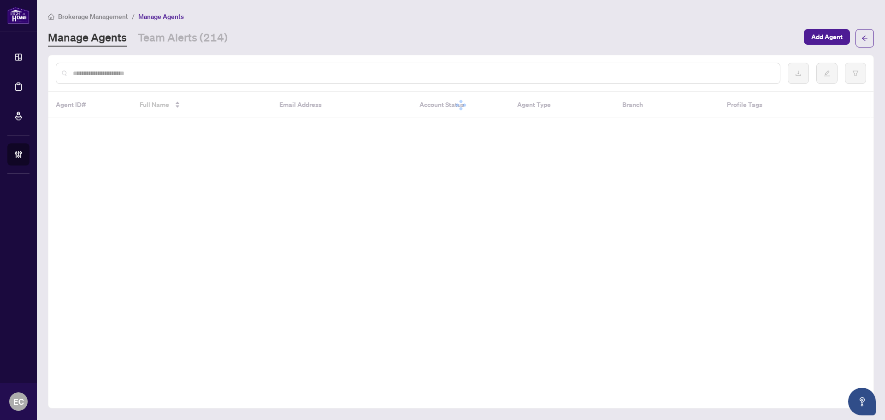
click at [170, 70] on input "text" at bounding box center [423, 73] width 700 height 10
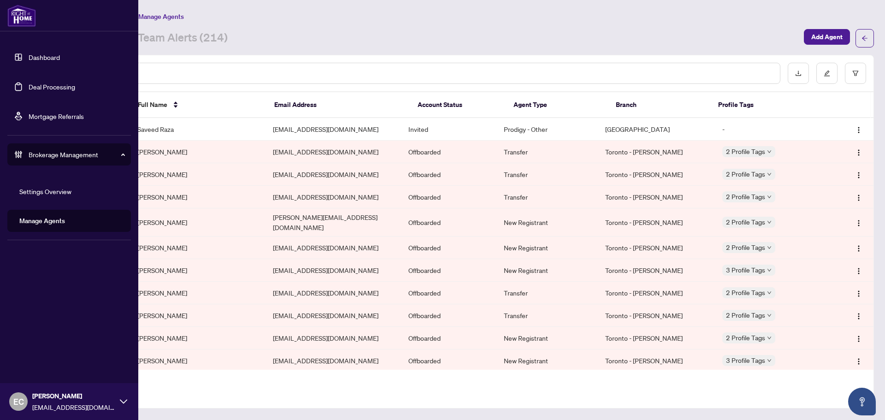
click at [29, 83] on link "Deal Processing" at bounding box center [52, 87] width 47 height 8
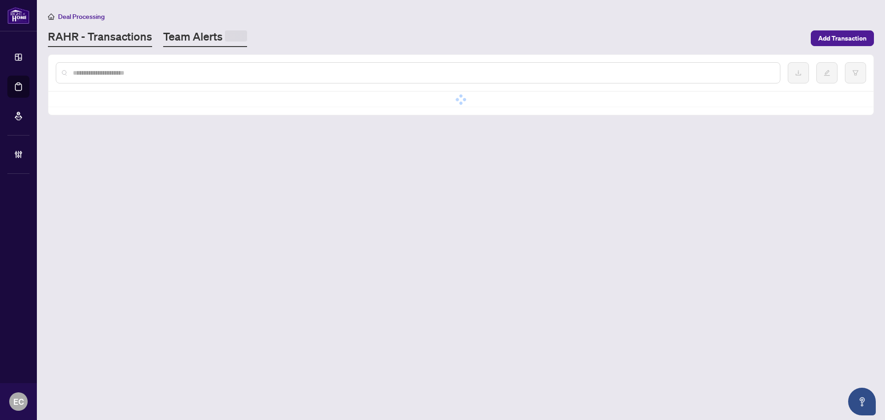
click at [189, 39] on link "Team Alerts" at bounding box center [205, 38] width 84 height 18
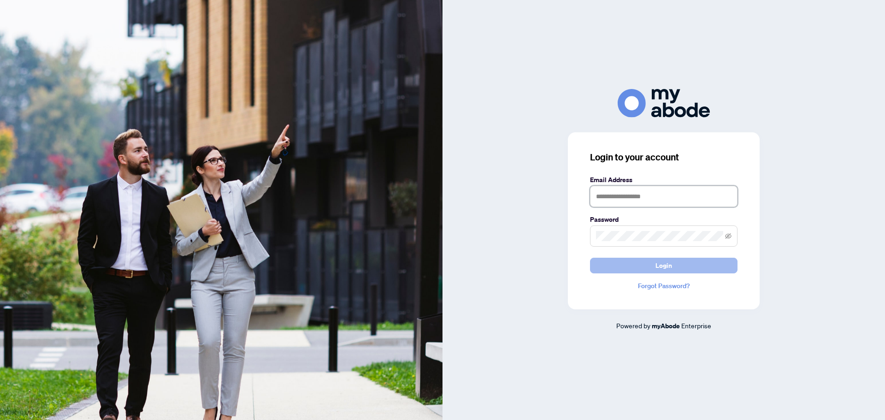
type input "**********"
click at [658, 271] on span "Login" at bounding box center [663, 265] width 17 height 15
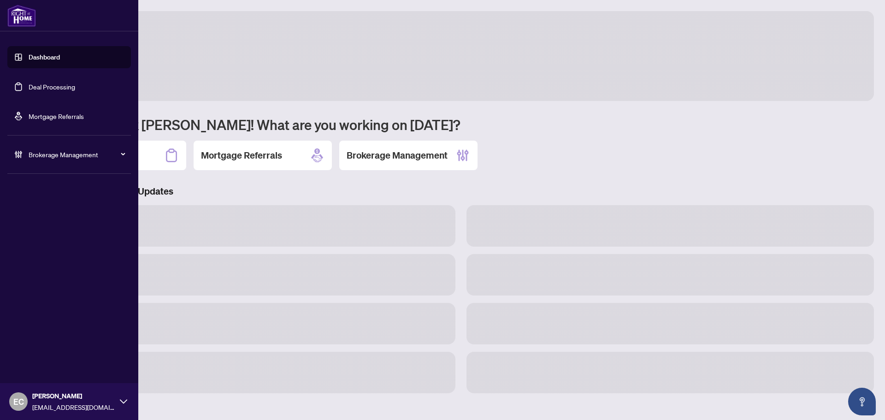
click at [63, 85] on link "Deal Processing" at bounding box center [52, 87] width 47 height 8
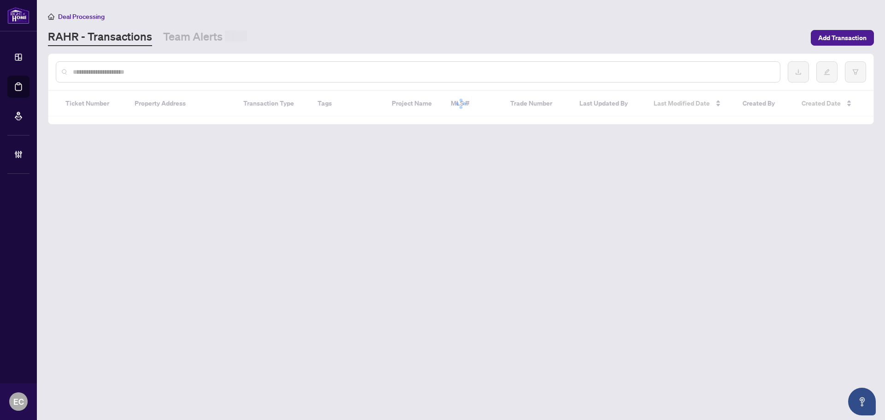
drag, startPoint x: 174, startPoint y: 78, endPoint x: 158, endPoint y: 68, distance: 18.8
click at [174, 78] on div at bounding box center [418, 71] width 725 height 21
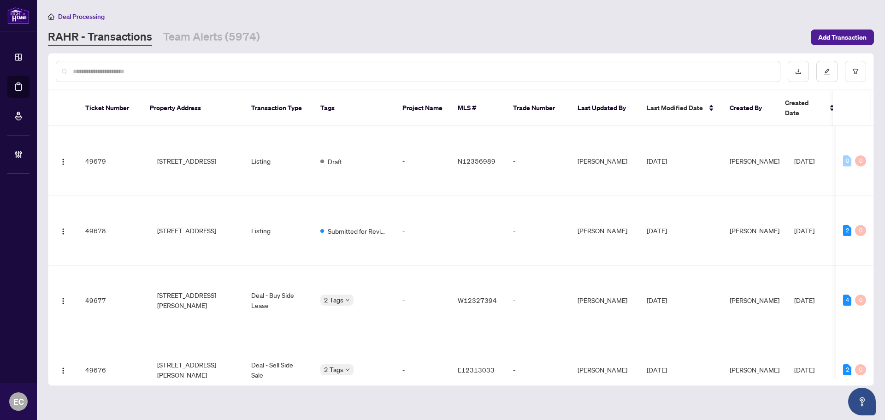
click at [158, 68] on input "text" at bounding box center [423, 71] width 700 height 10
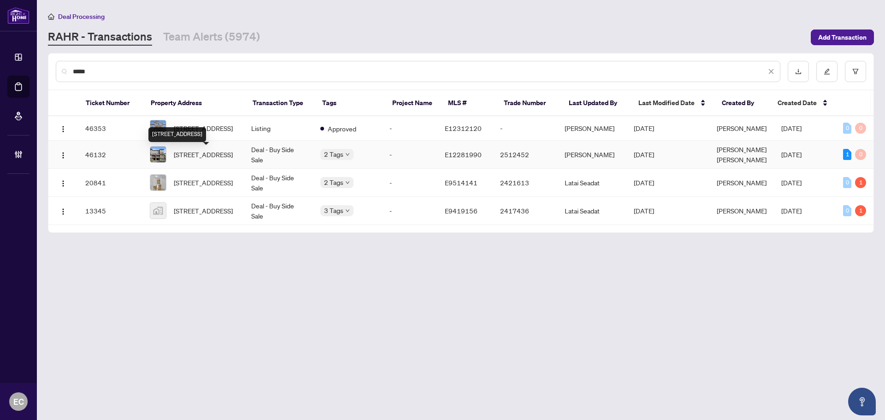
type input "*****"
click at [233, 159] on span "18-42 Pinery Tr, Toronto, Ontario M1B 6H9, Canada" at bounding box center [203, 154] width 59 height 10
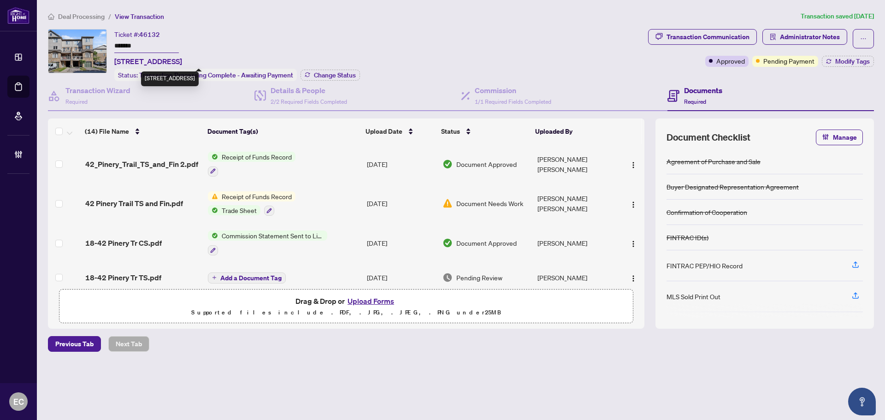
drag, startPoint x: 117, startPoint y: 58, endPoint x: 164, endPoint y: 57, distance: 46.6
click at [182, 57] on span "18-42 Pinery Tr, Toronto, Ontario M1B 6H9, Canada" at bounding box center [148, 61] width 68 height 11
click at [142, 57] on span "18-42 Pinery Tr, Toronto, Ontario M1B 6H9, Canada" at bounding box center [148, 61] width 68 height 11
copy span "18-42 Pinery Tr, Toronto,"
drag, startPoint x: 112, startPoint y: 57, endPoint x: 199, endPoint y: 57, distance: 86.2
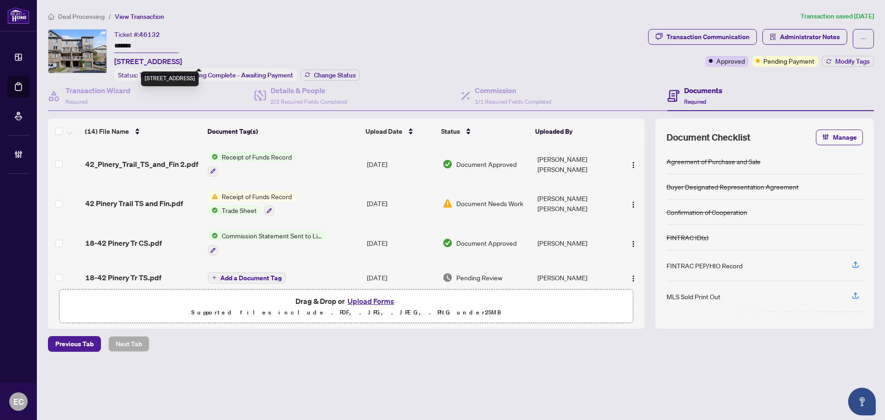
click at [199, 57] on div "Ticket #: 46132 ******* 18-42 Pinery Tr, Toronto, Ontario M1B 6H9, Canada Statu…" at bounding box center [346, 55] width 596 height 52
drag, startPoint x: 140, startPoint y: 30, endPoint x: 168, endPoint y: 33, distance: 27.8
click at [167, 30] on div "Ticket #: 46132 ******* 18-42 Pinery Tr, Toronto, Ontario M1B 6H9, Canada" at bounding box center [148, 48] width 68 height 38
copy span "46132"
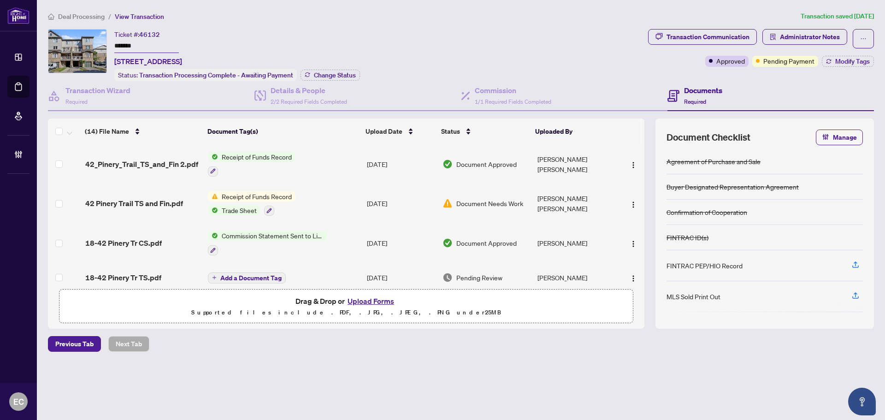
drag, startPoint x: 145, startPoint y: 42, endPoint x: 108, endPoint y: 41, distance: 37.3
click at [108, 41] on div "Ticket #: 46132 ******* 18-42 Pinery Tr, Toronto, Ontario M1B 6H9, Canada Statu…" at bounding box center [346, 55] width 596 height 52
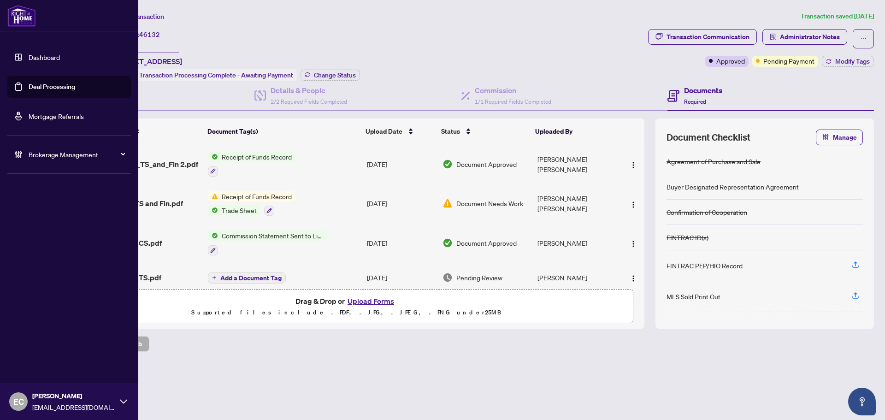
click at [29, 84] on link "Deal Processing" at bounding box center [52, 87] width 47 height 8
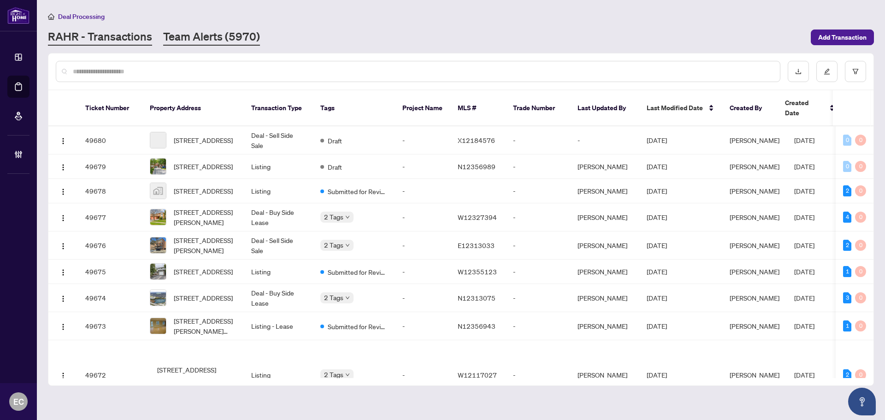
click at [205, 38] on link "Team Alerts (5970)" at bounding box center [211, 37] width 97 height 17
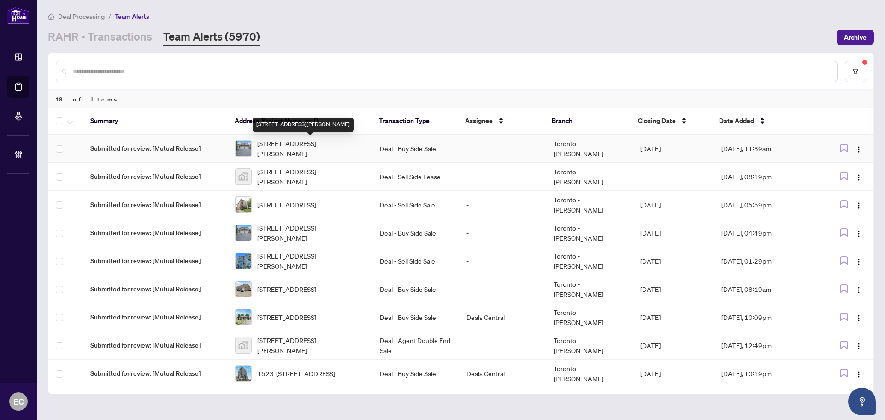
click at [281, 141] on span "[STREET_ADDRESS][PERSON_NAME]" at bounding box center [311, 148] width 108 height 20
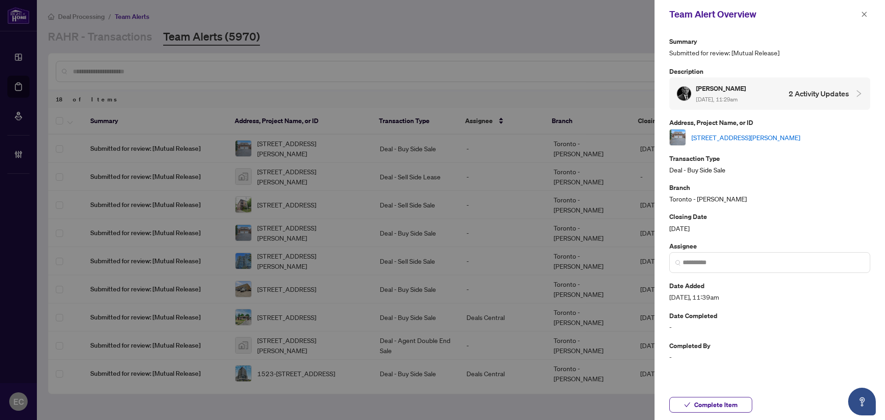
click at [800, 141] on link "[STREET_ADDRESS][PERSON_NAME]" at bounding box center [745, 137] width 109 height 10
